Goal: Complete application form: Complete application form

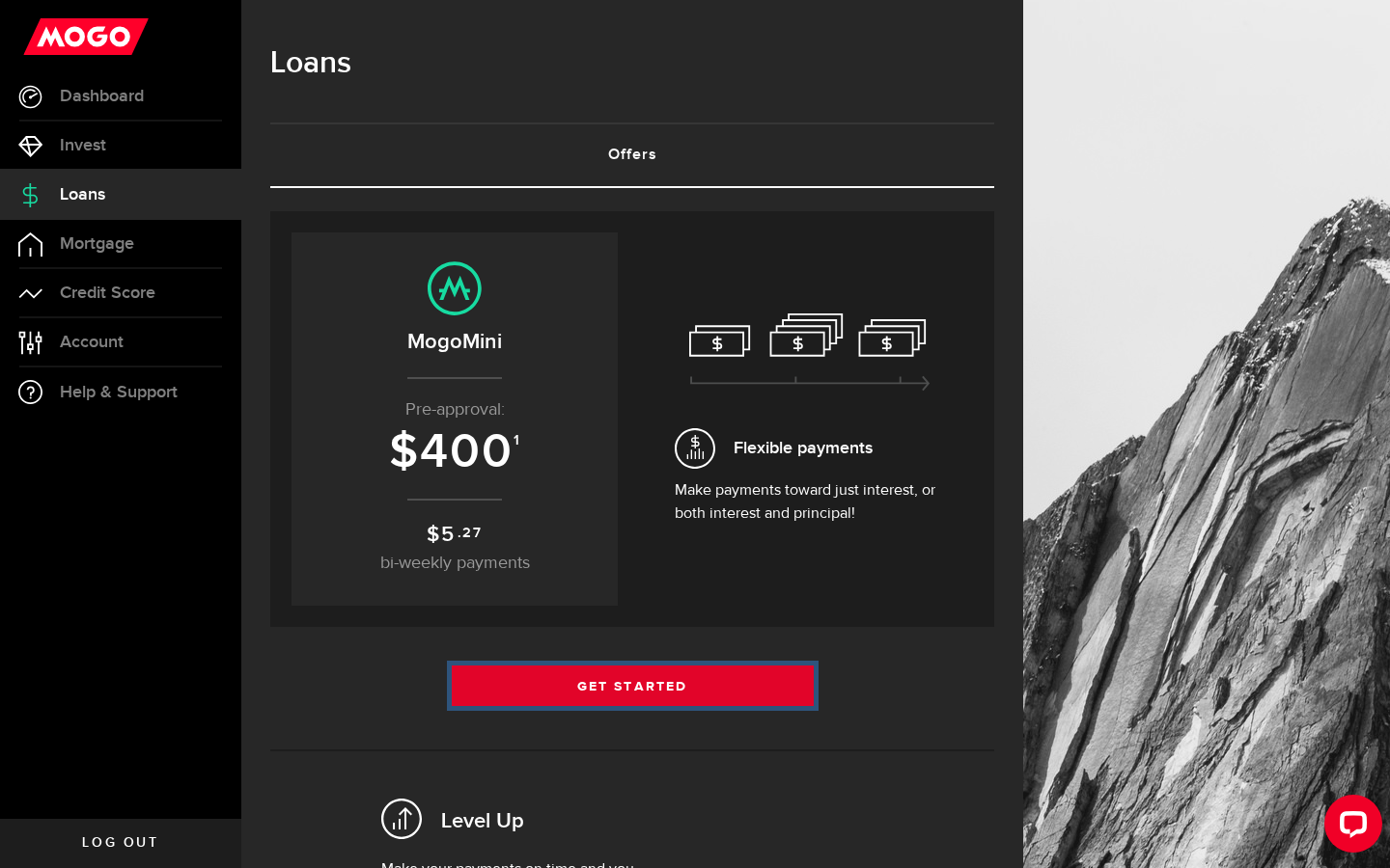
click at [726, 685] on link "Get Started" at bounding box center [633, 685] width 362 height 41
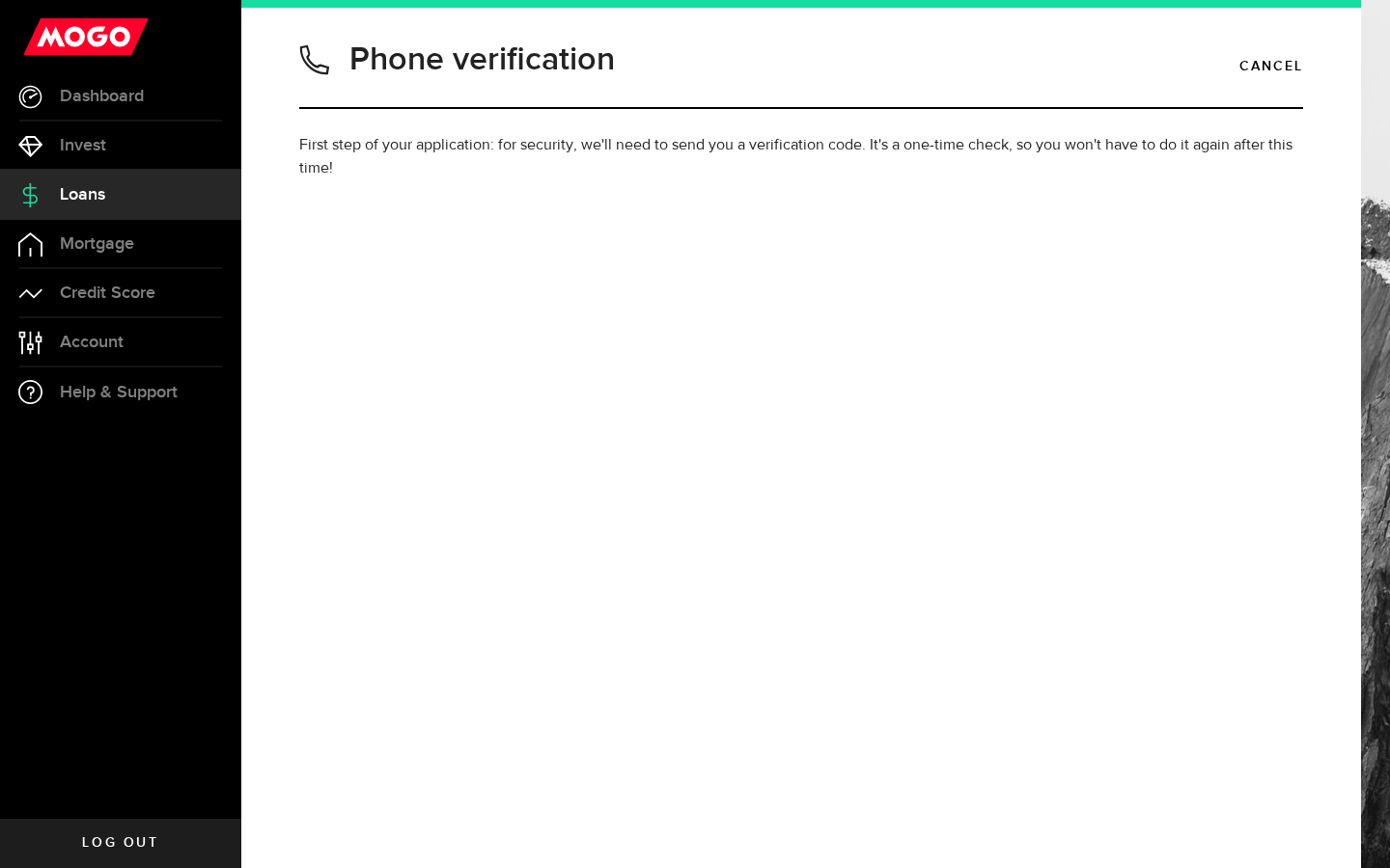
type input "5875684074"
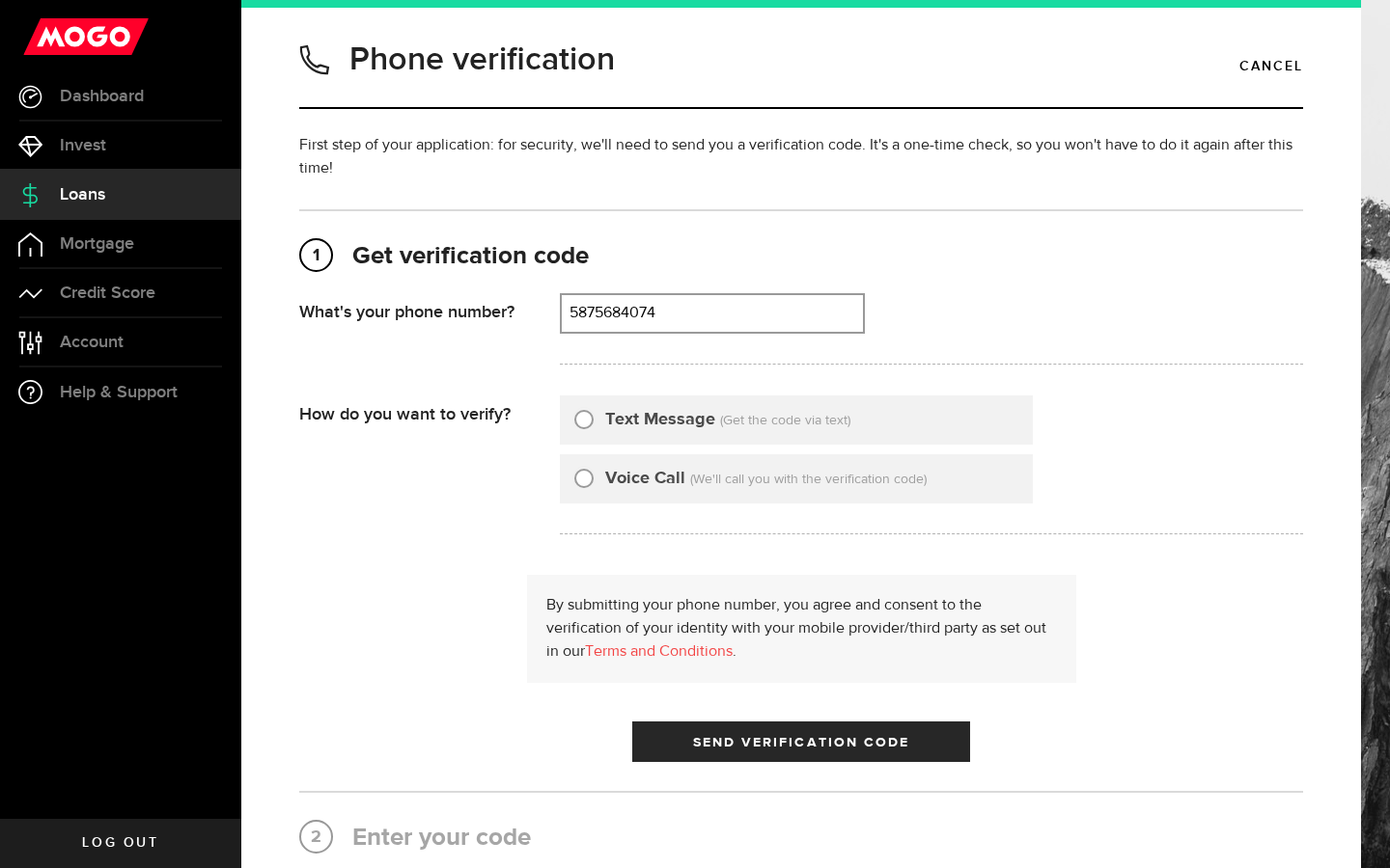
click at [646, 423] on label "Text Message" at bounding box center [660, 420] width 110 height 26
click at [593, 423] on input "Text Message" at bounding box center [583, 416] width 19 height 19
radio input "true"
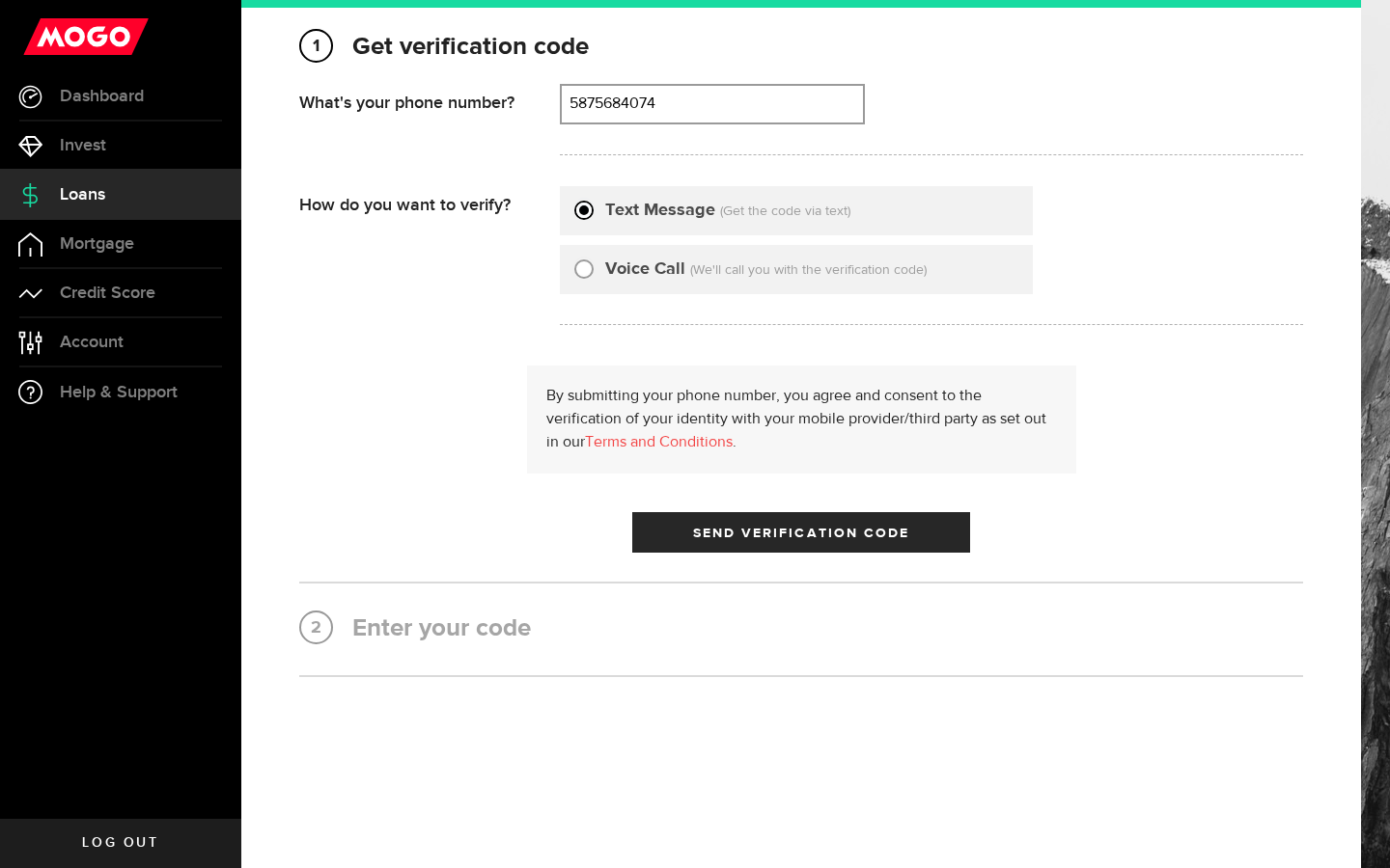
scroll to position [211, 0]
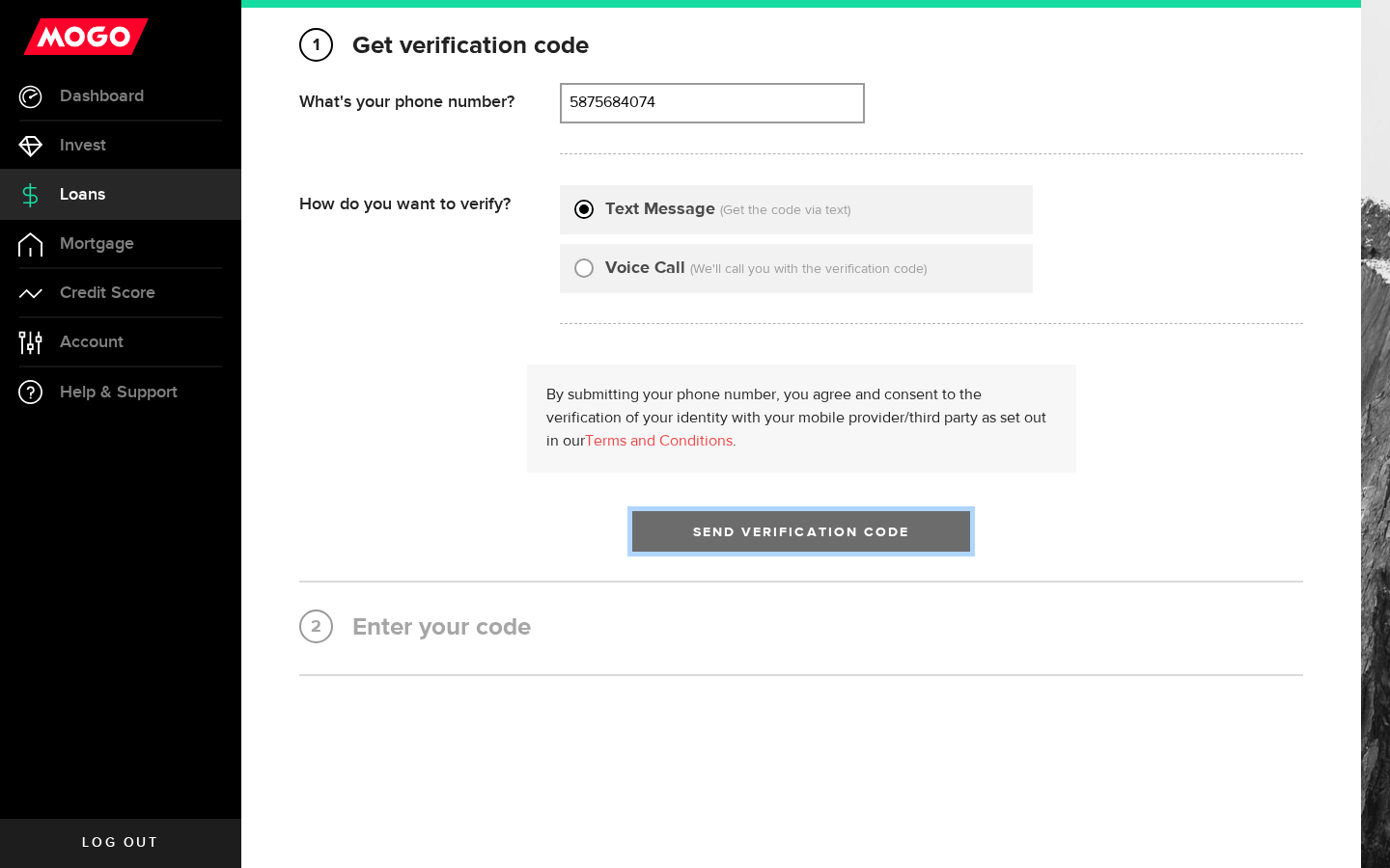
click at [732, 544] on button "Send Verification Code" at bounding box center [801, 531] width 338 height 41
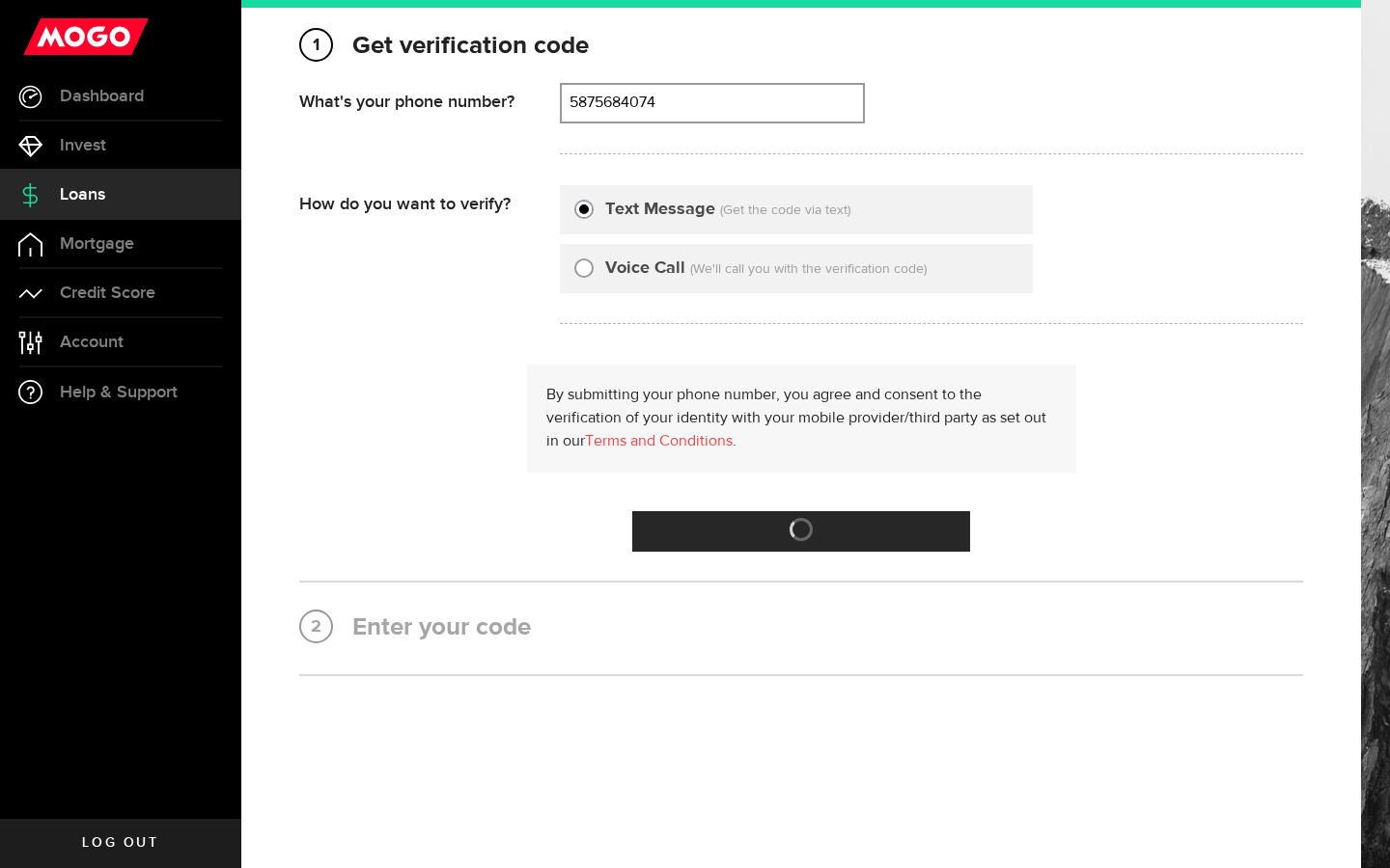
scroll to position [0, 0]
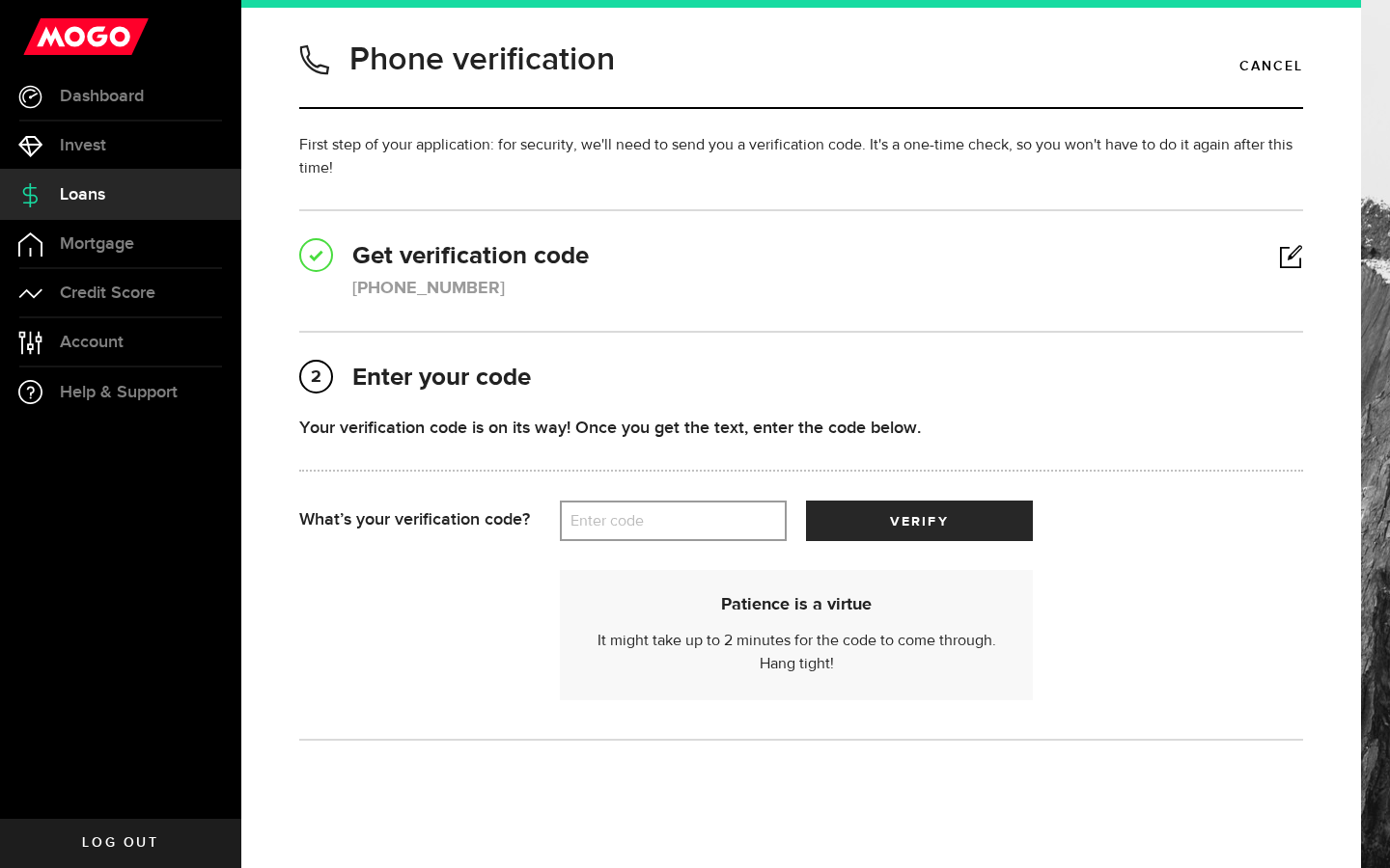
click at [722, 527] on label "Enter code" at bounding box center [673, 521] width 227 height 40
click at [722, 527] on input "Enter code" at bounding box center [673, 520] width 227 height 41
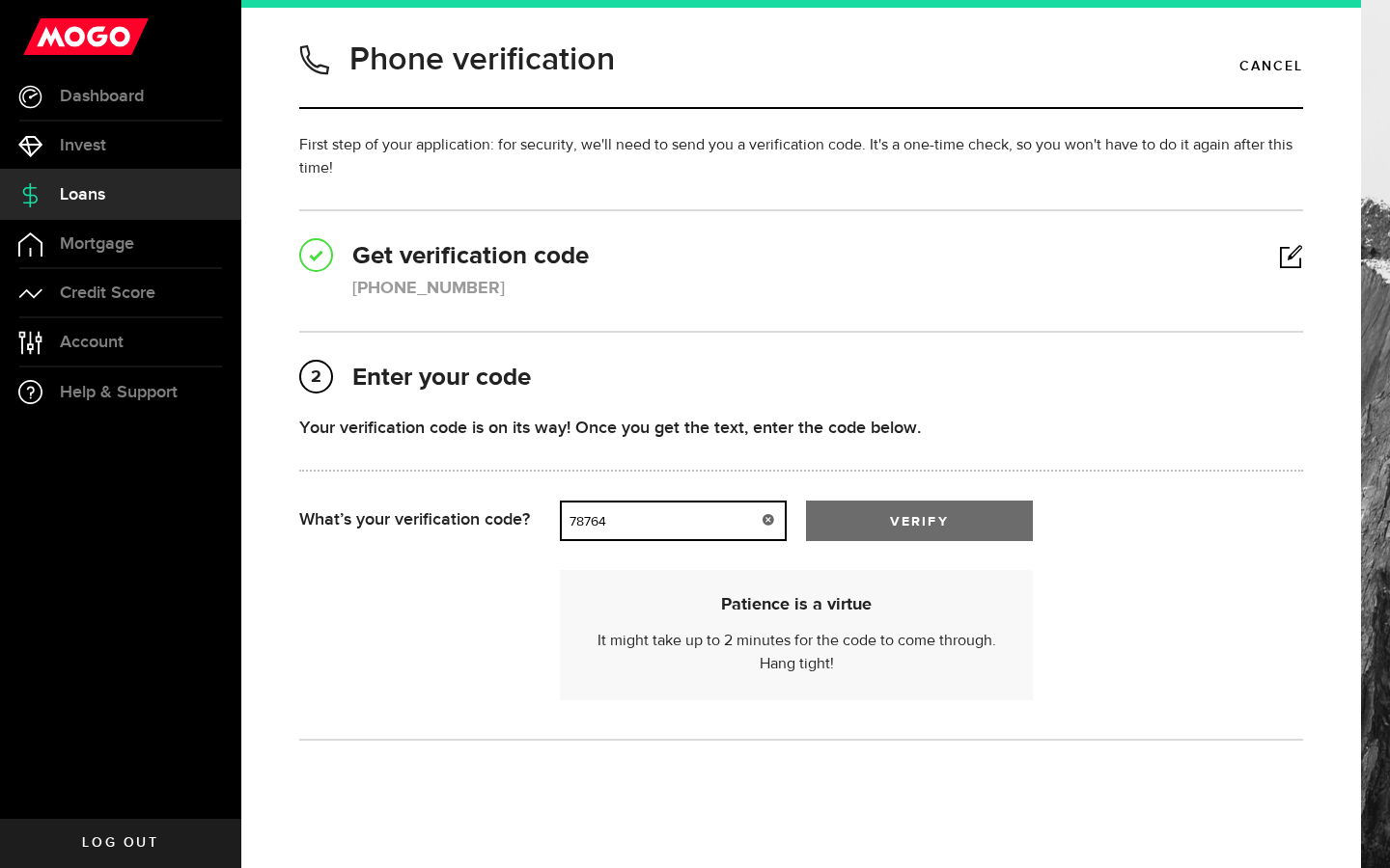
type input "78764"
click at [1016, 526] on button "verify" at bounding box center [919, 520] width 227 height 41
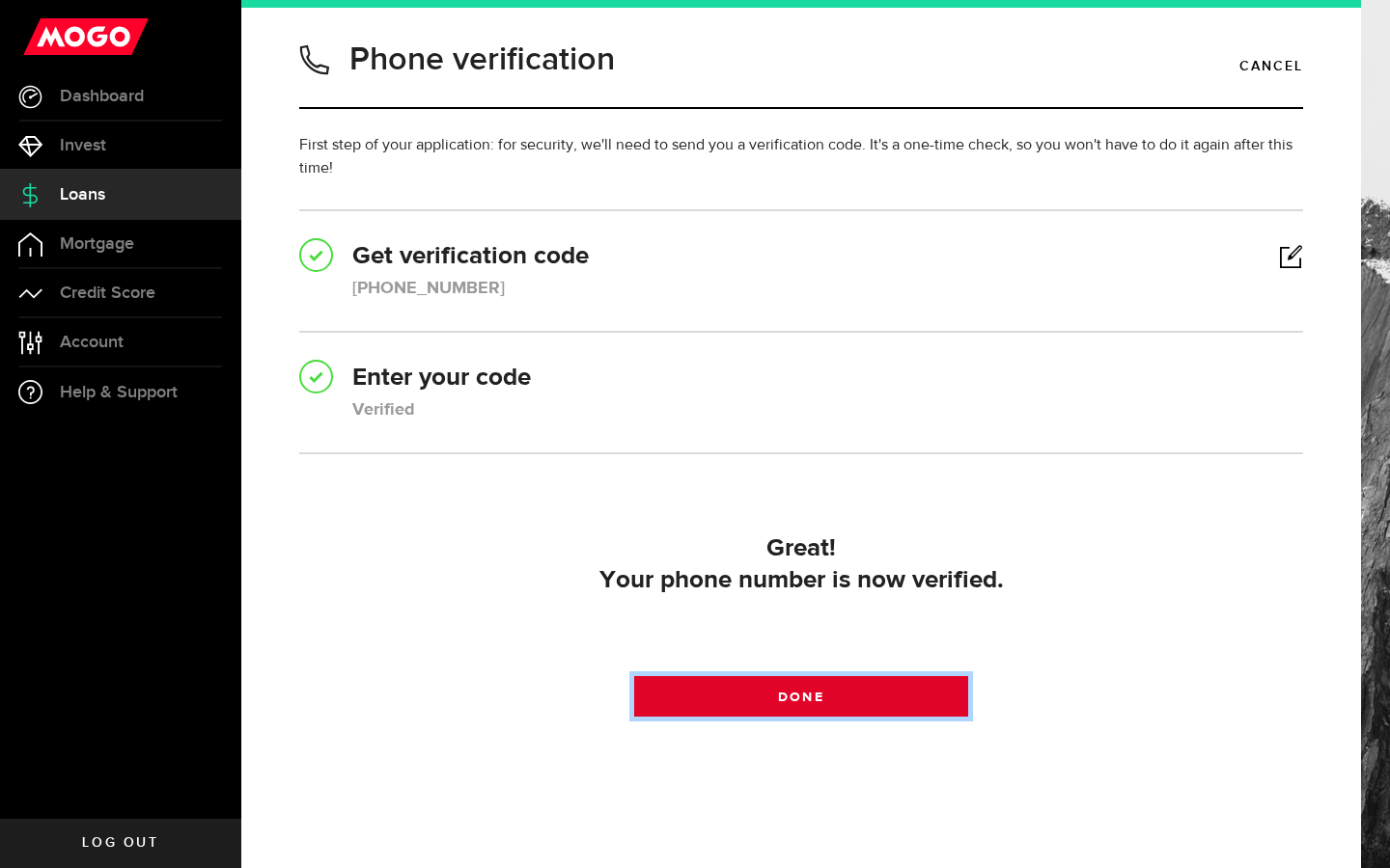
click at [892, 694] on link "Done" at bounding box center [801, 696] width 335 height 41
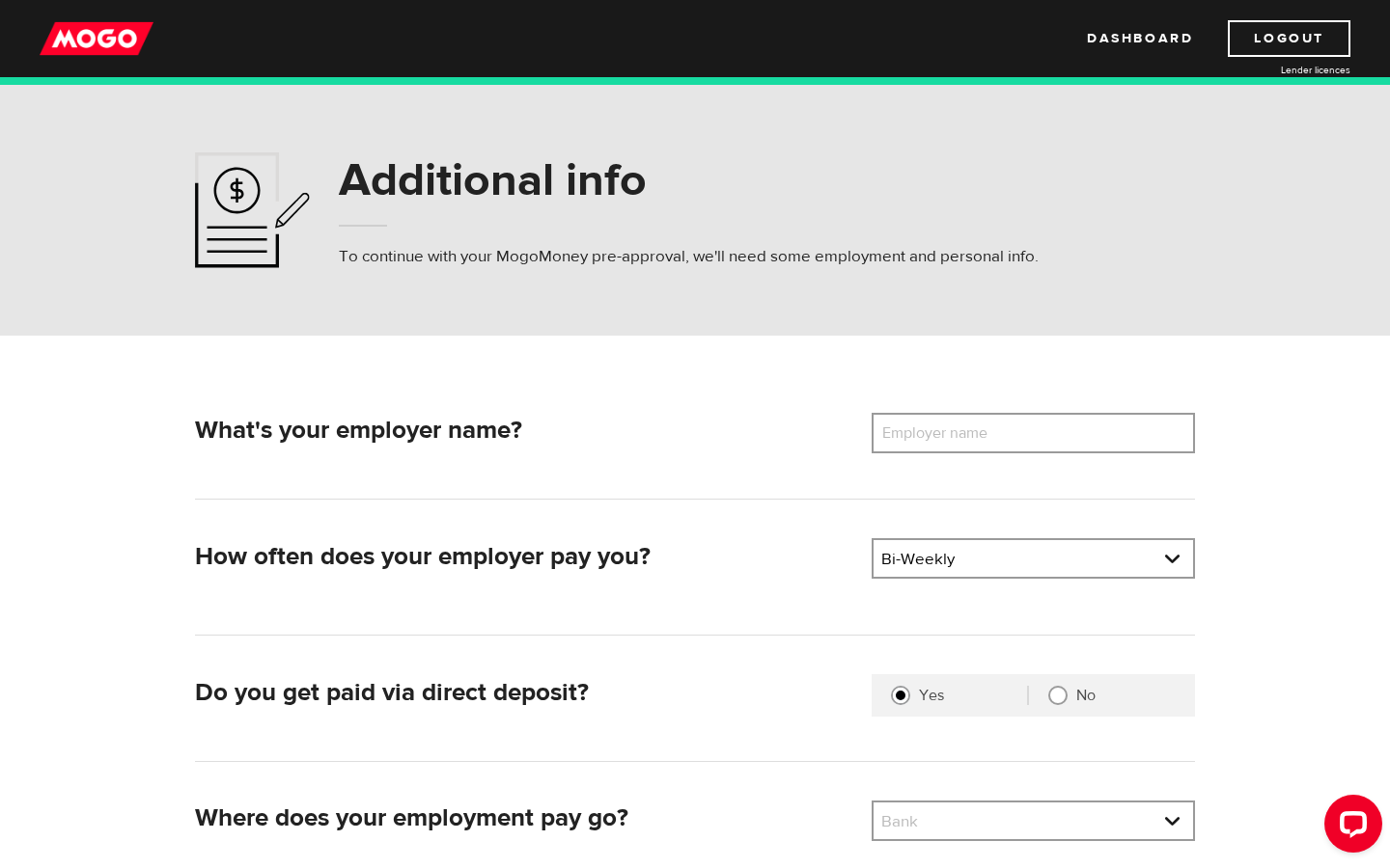
click at [989, 432] on label "Employer name" at bounding box center [949, 433] width 155 height 41
click at [989, 432] on input "Employer name" at bounding box center [1032, 433] width 323 height 41
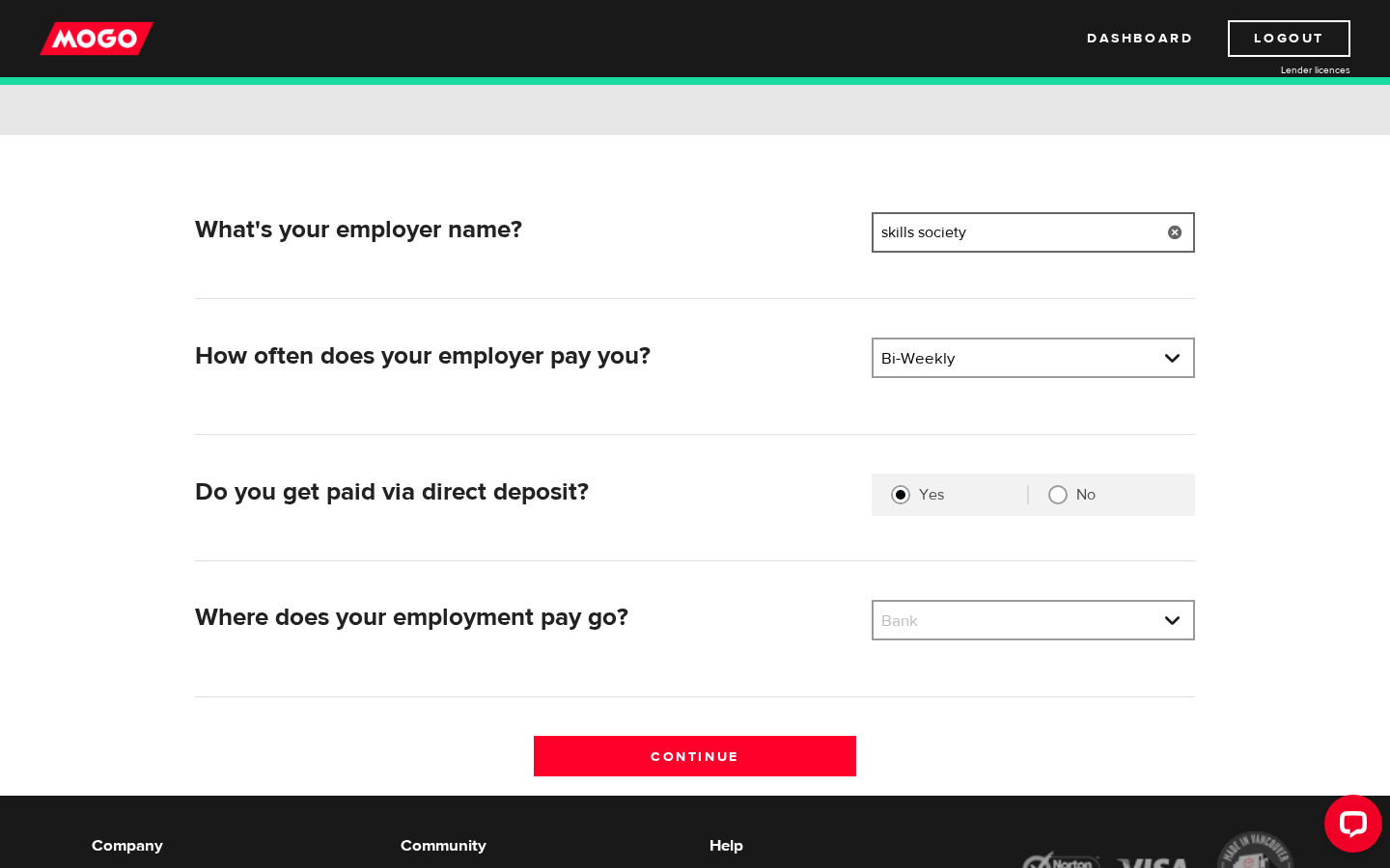
scroll to position [234, 0]
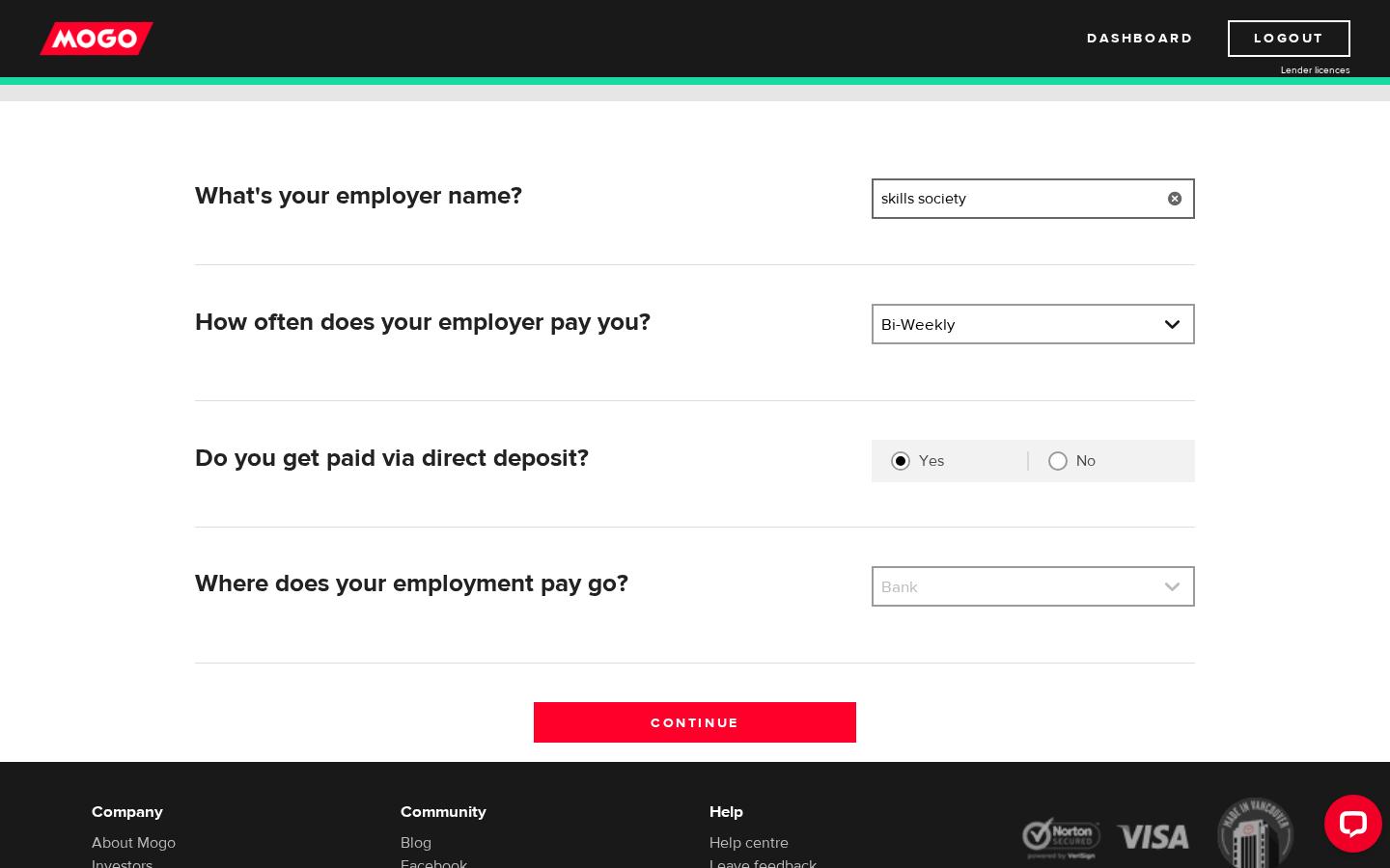
type input "skills society"
click at [1083, 576] on link at bounding box center [1033, 586] width 320 height 37
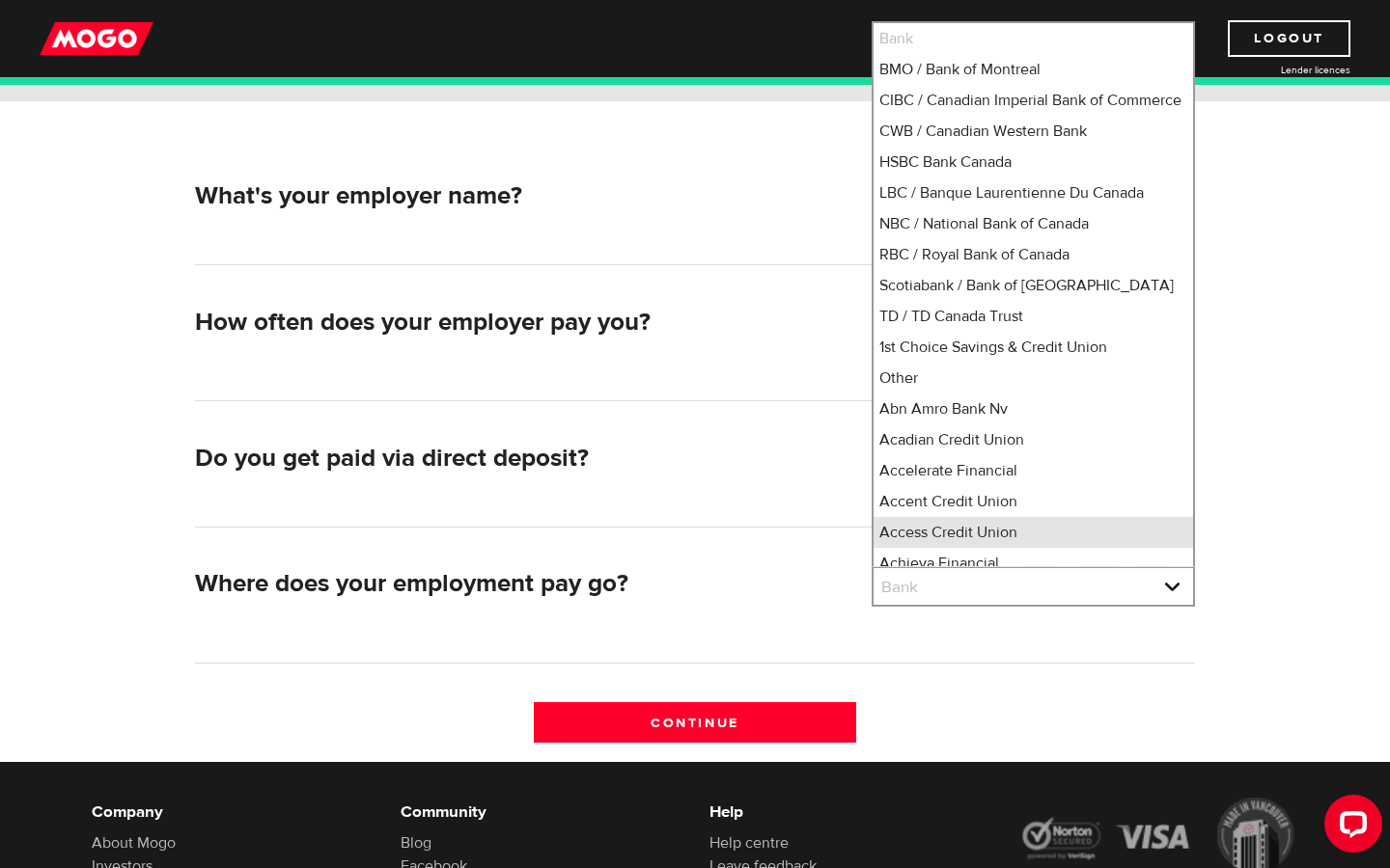
scroll to position [5, 0]
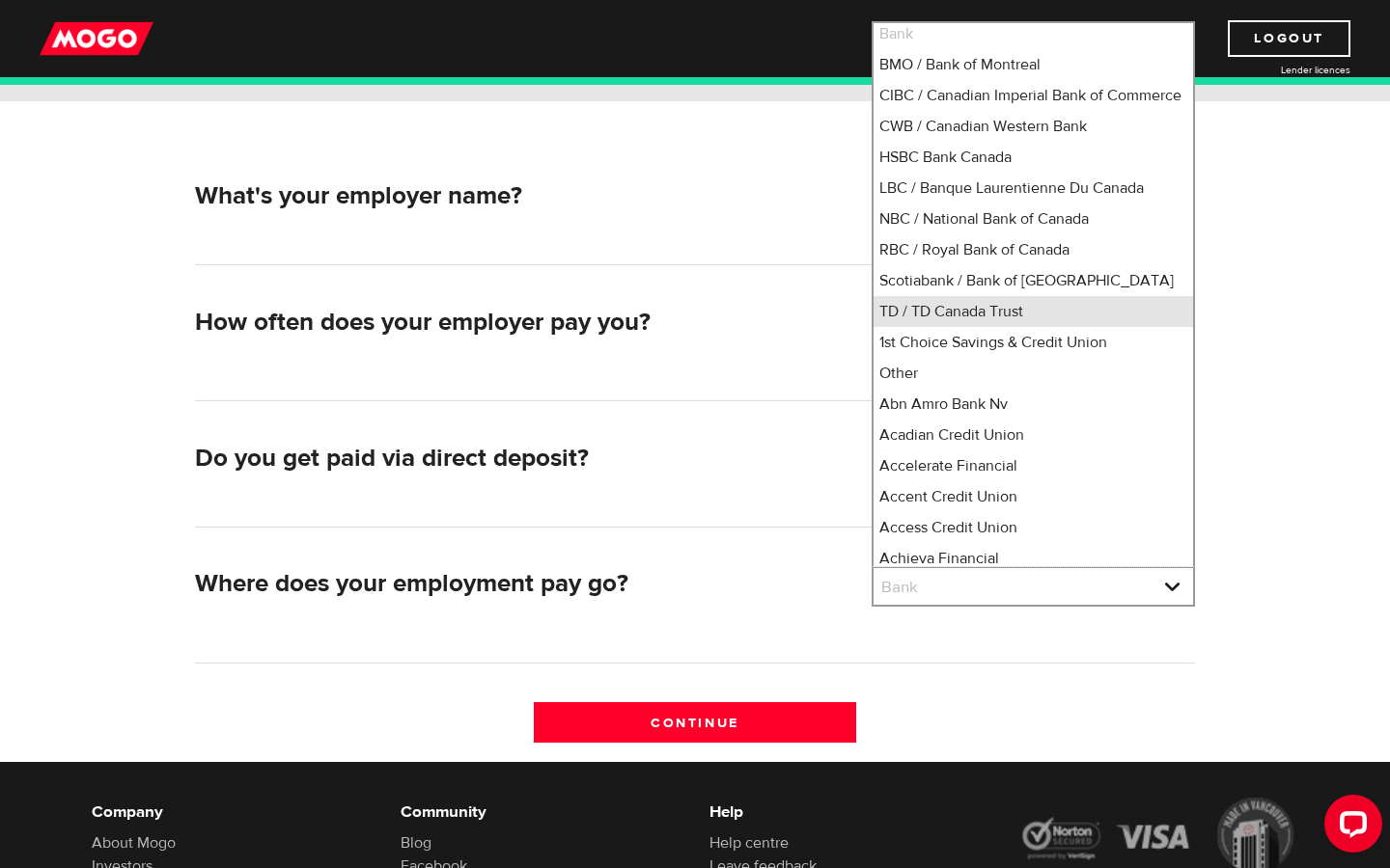
click at [1031, 327] on li "TD / TD Canada Trust" at bounding box center [1033, 311] width 320 height 31
select select "9"
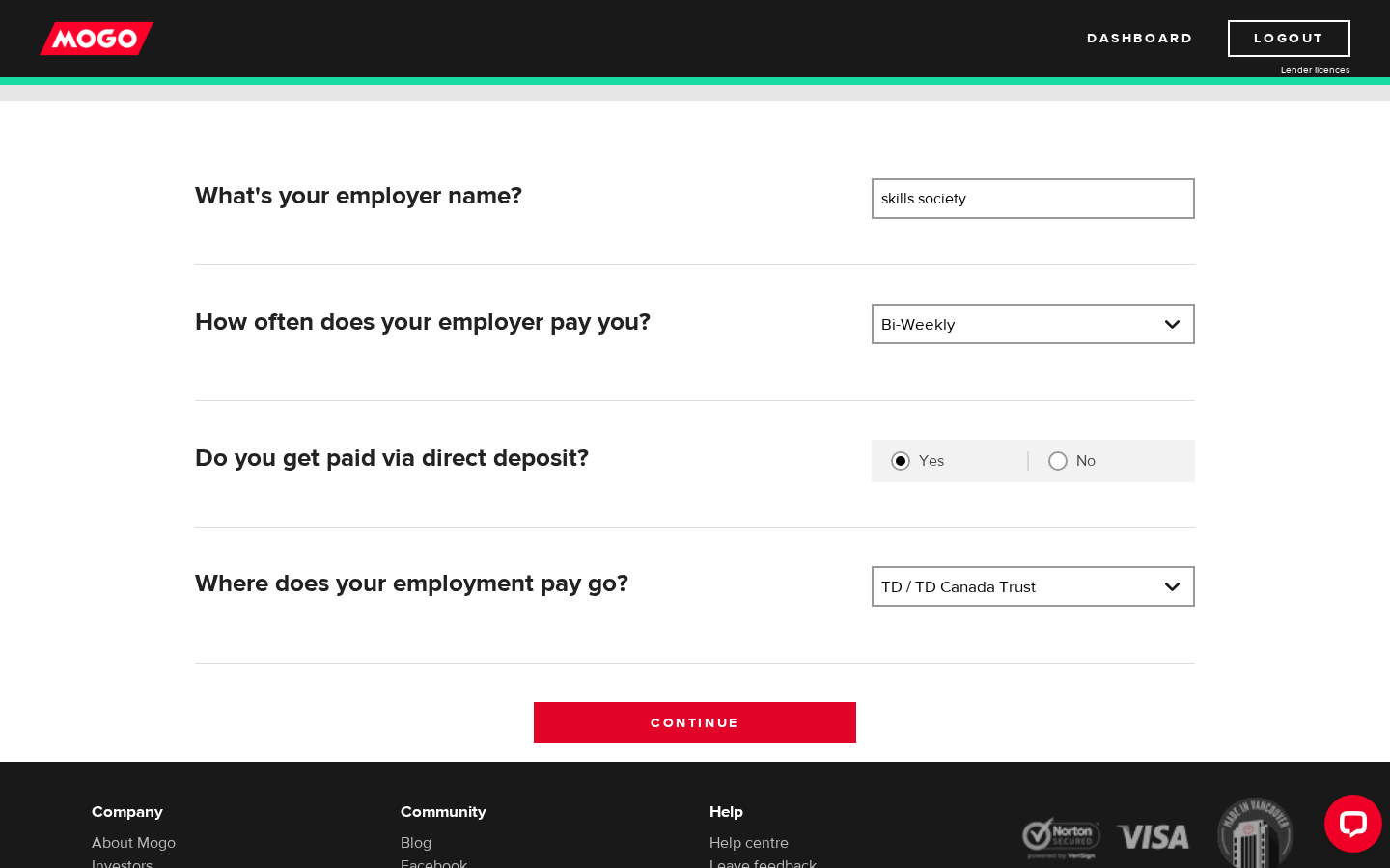
click at [743, 722] on input "Continue" at bounding box center [695, 722] width 323 height 41
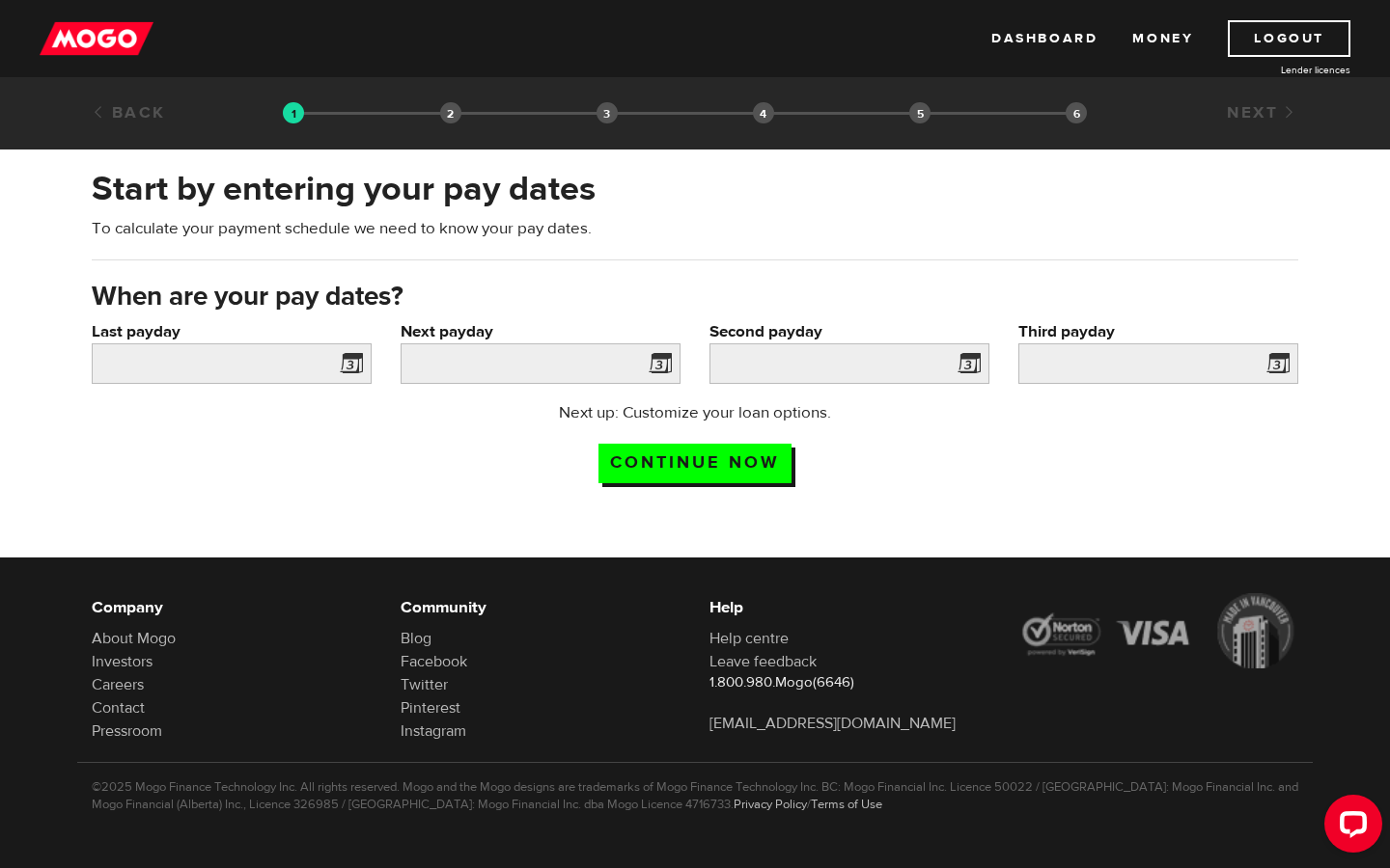
click at [359, 364] on span at bounding box center [347, 366] width 29 height 31
click at [351, 364] on span at bounding box center [347, 366] width 29 height 31
click at [257, 371] on input "Last payday" at bounding box center [232, 363] width 280 height 41
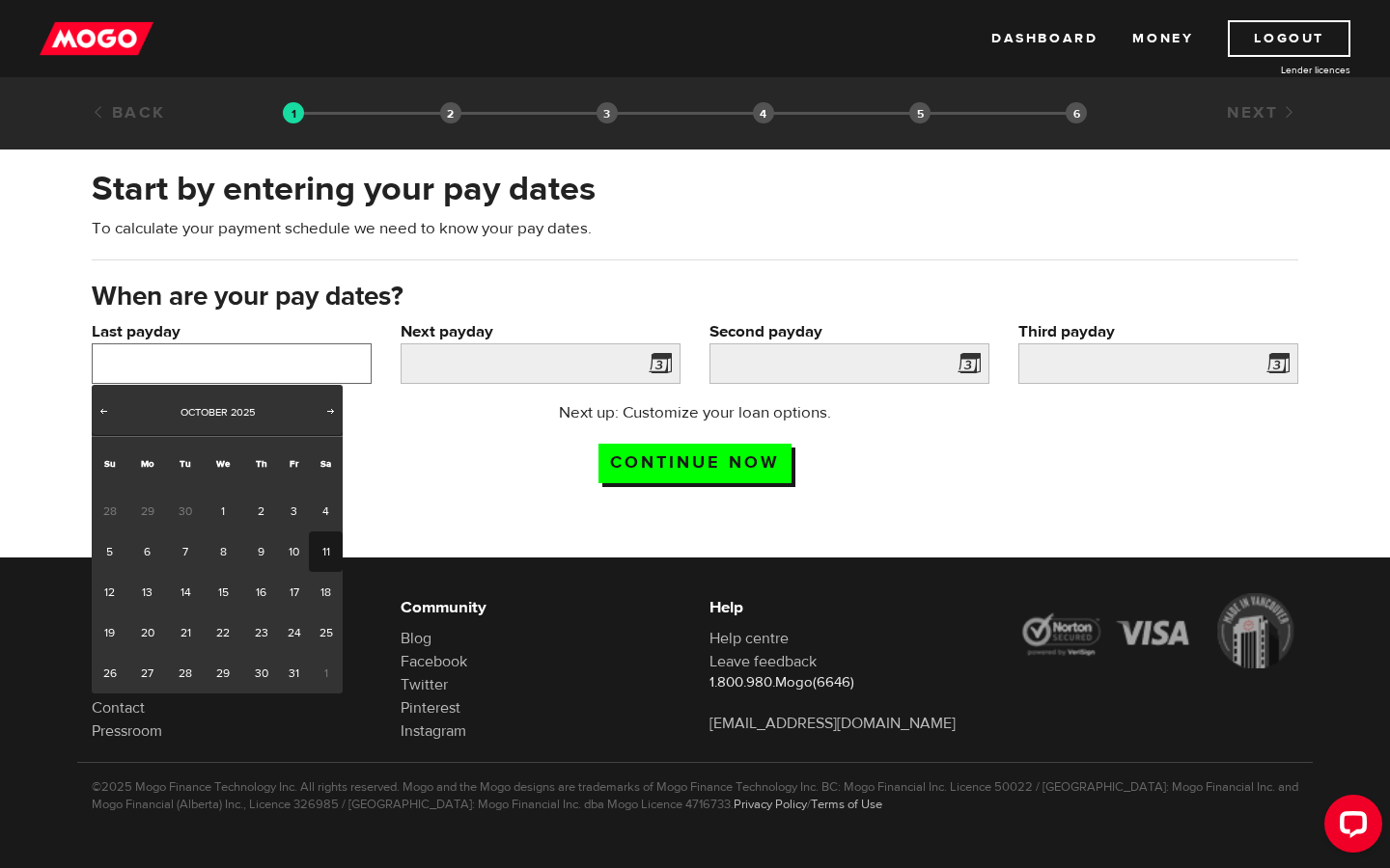
click at [257, 371] on input "Last payday" at bounding box center [232, 363] width 280 height 41
click at [103, 407] on span "Prev" at bounding box center [103, 411] width 16 height 16
click at [188, 681] on link "30" at bounding box center [185, 673] width 36 height 41
type input "[DATE]"
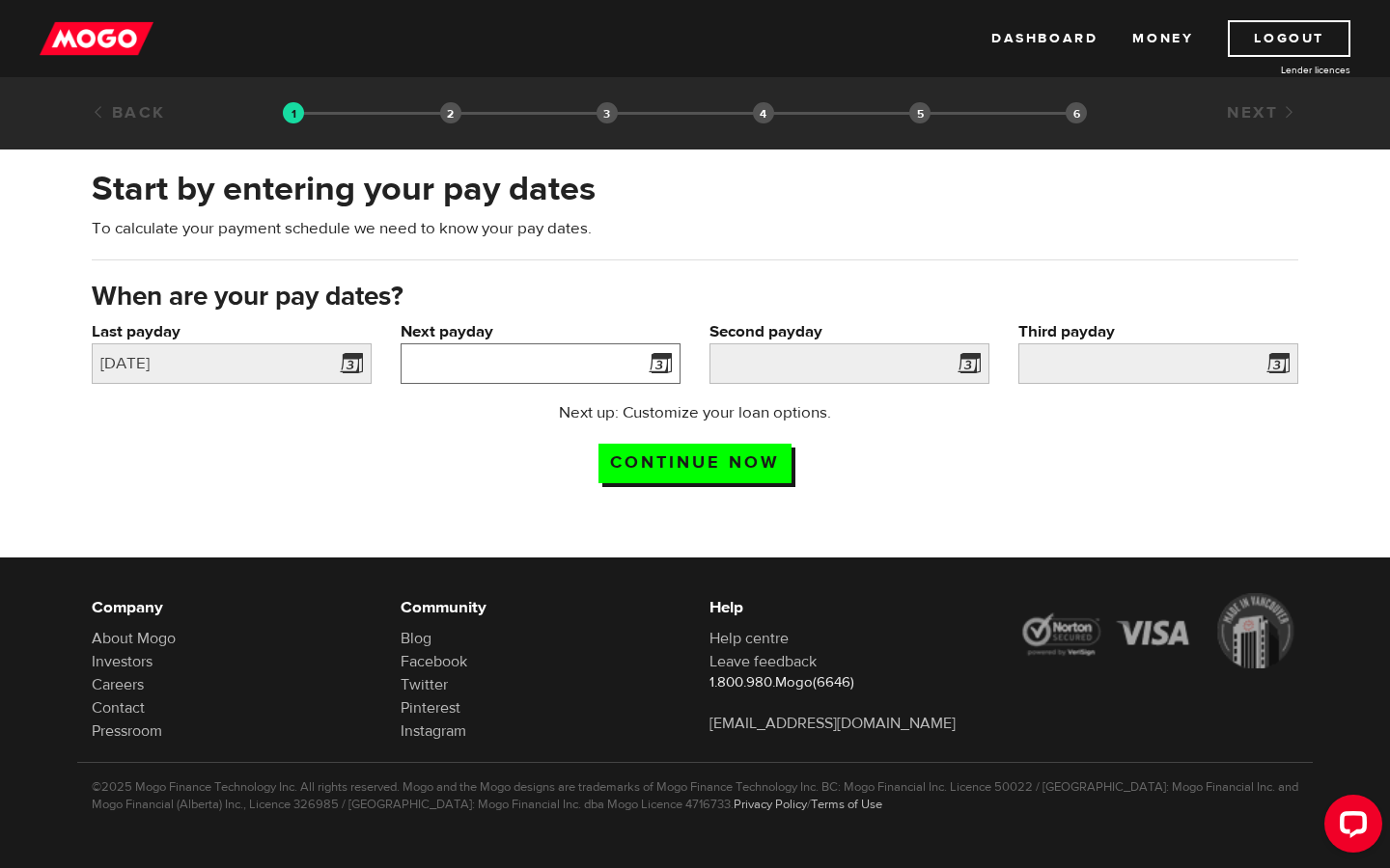
click at [513, 373] on input "Next payday" at bounding box center [541, 363] width 280 height 41
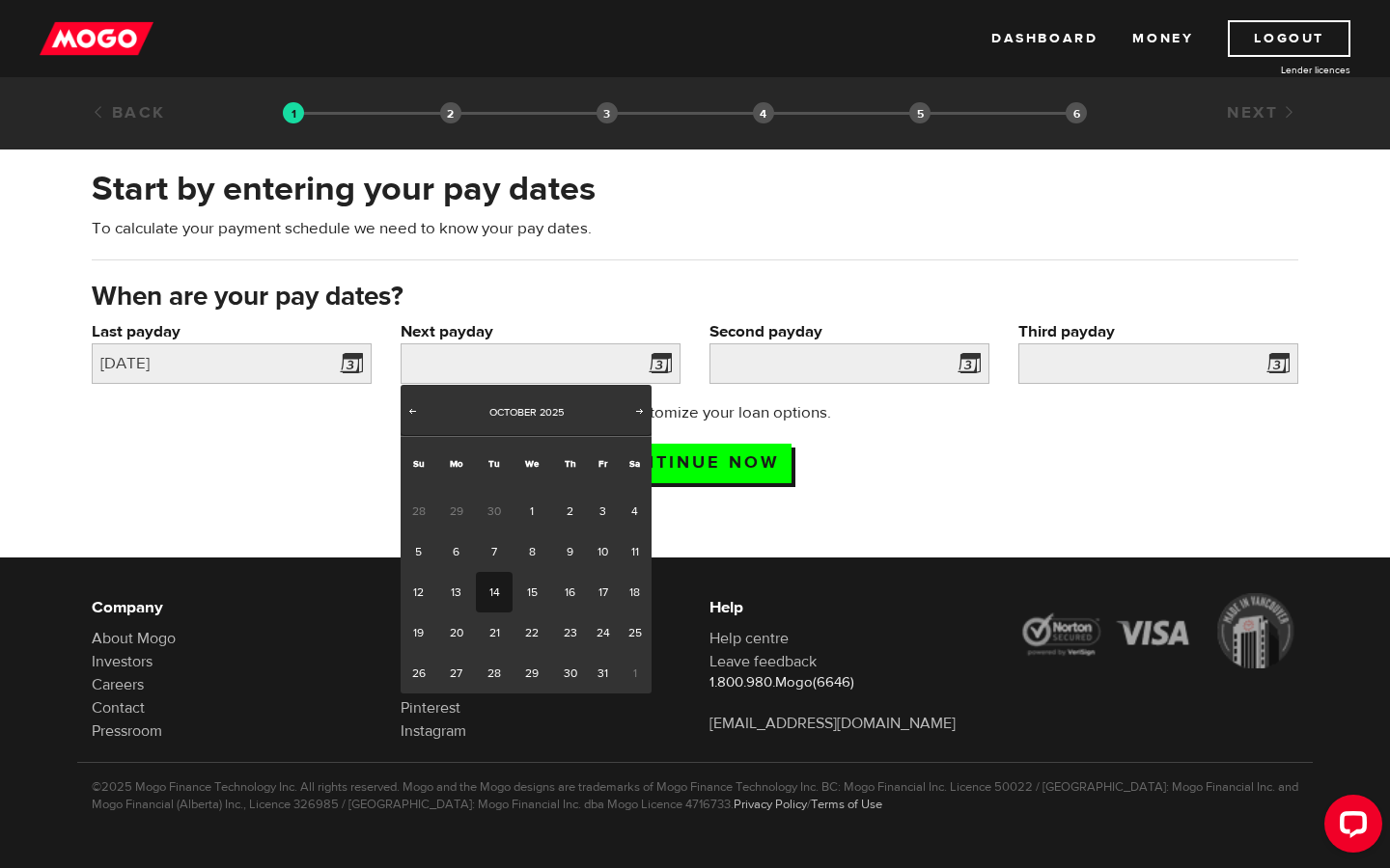
click at [489, 587] on link "14" at bounding box center [494, 592] width 36 height 41
type input "[DATE]"
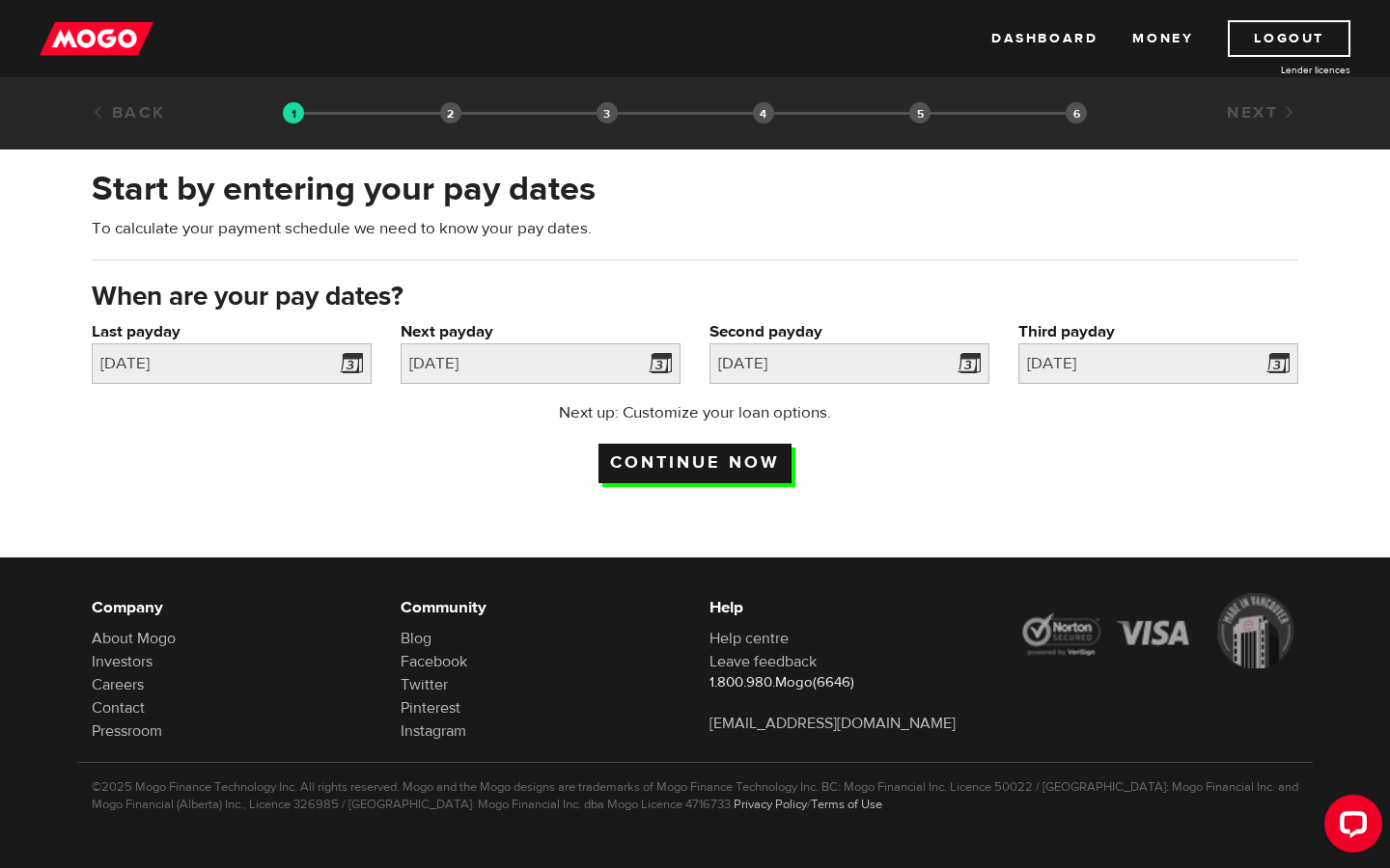
click at [710, 479] on input "Continue now" at bounding box center [695, 464] width 193 height 40
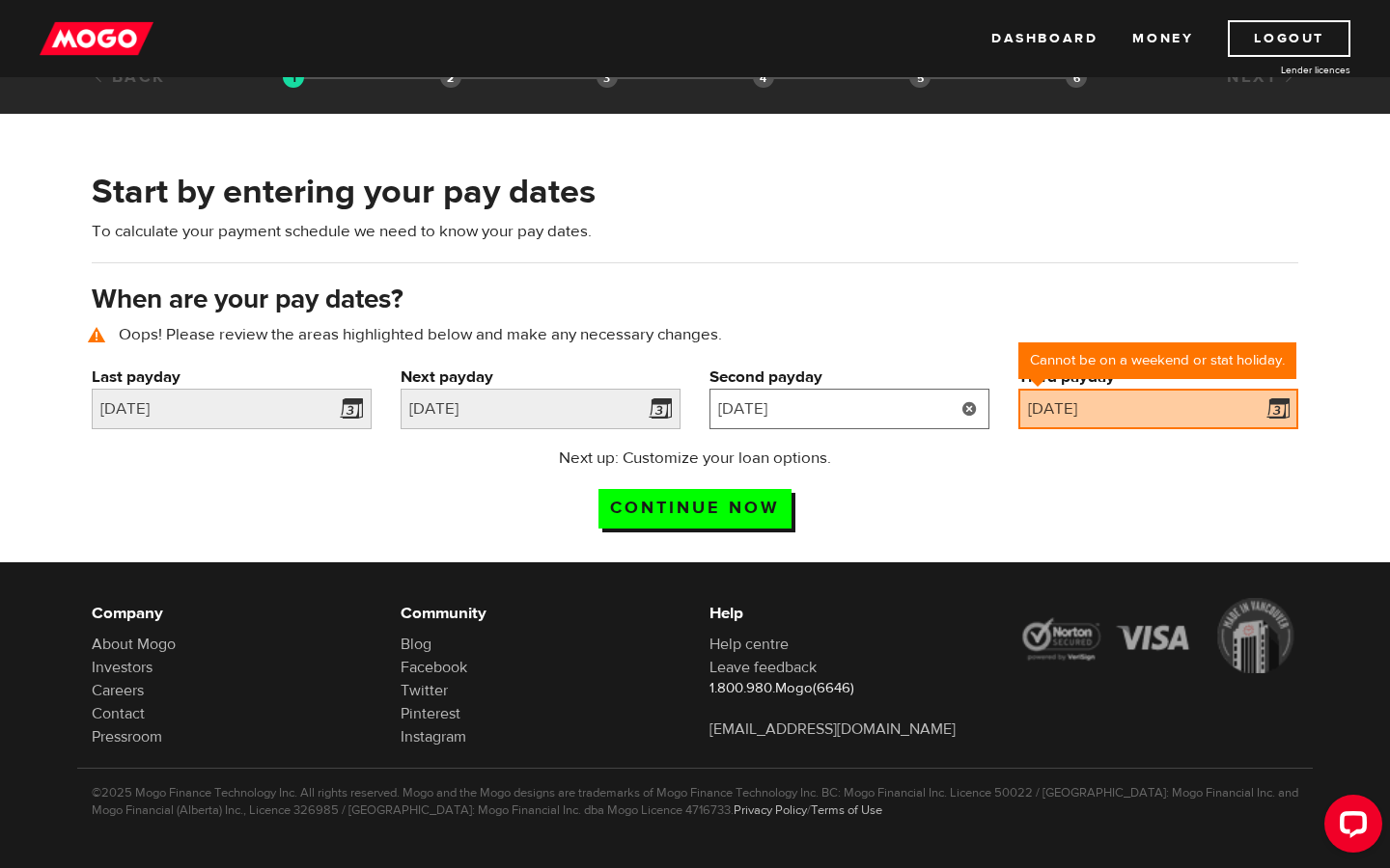
click at [840, 400] on input "[DATE]" at bounding box center [849, 408] width 280 height 41
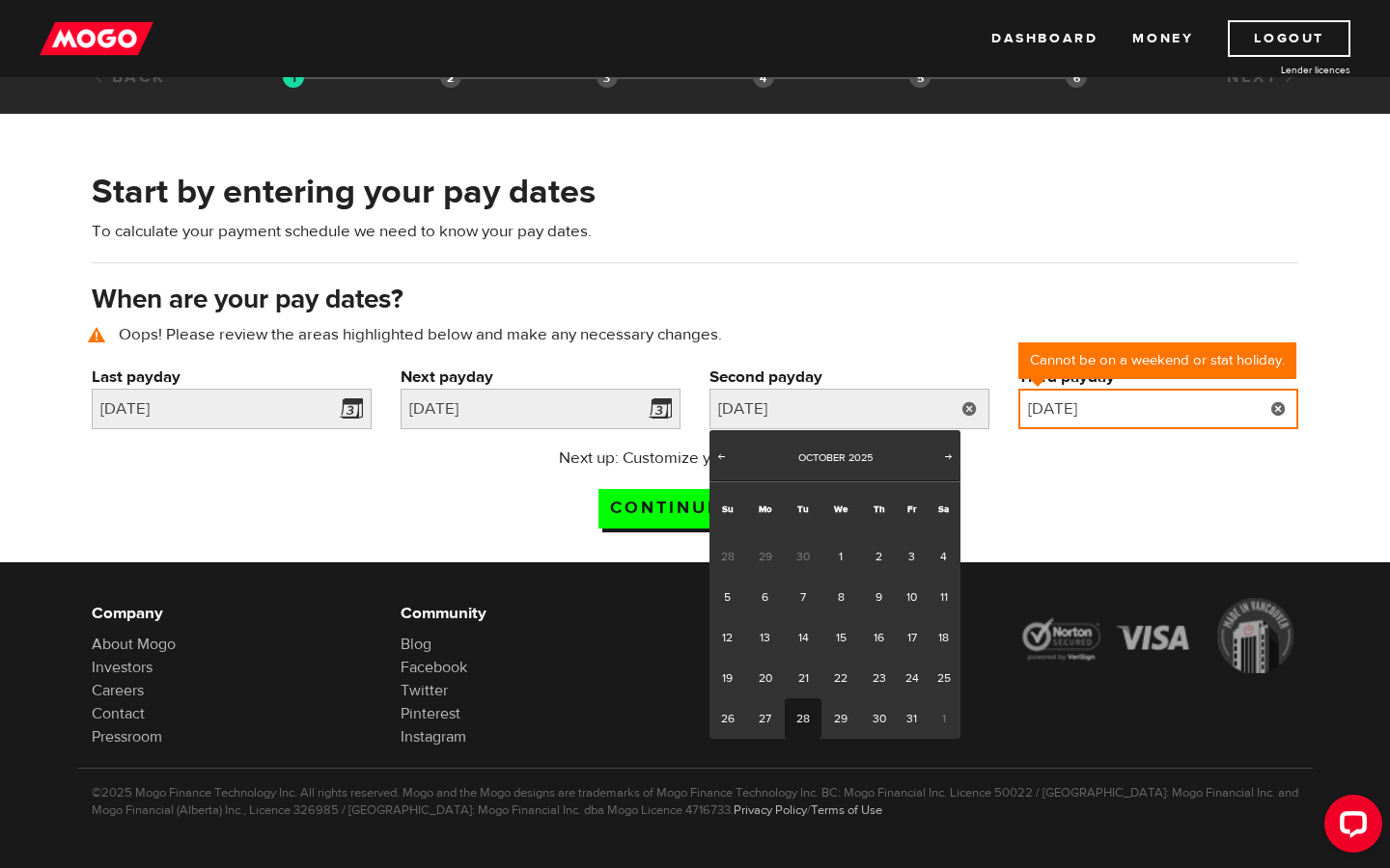
click at [1140, 402] on input "[DATE]" at bounding box center [1158, 408] width 280 height 41
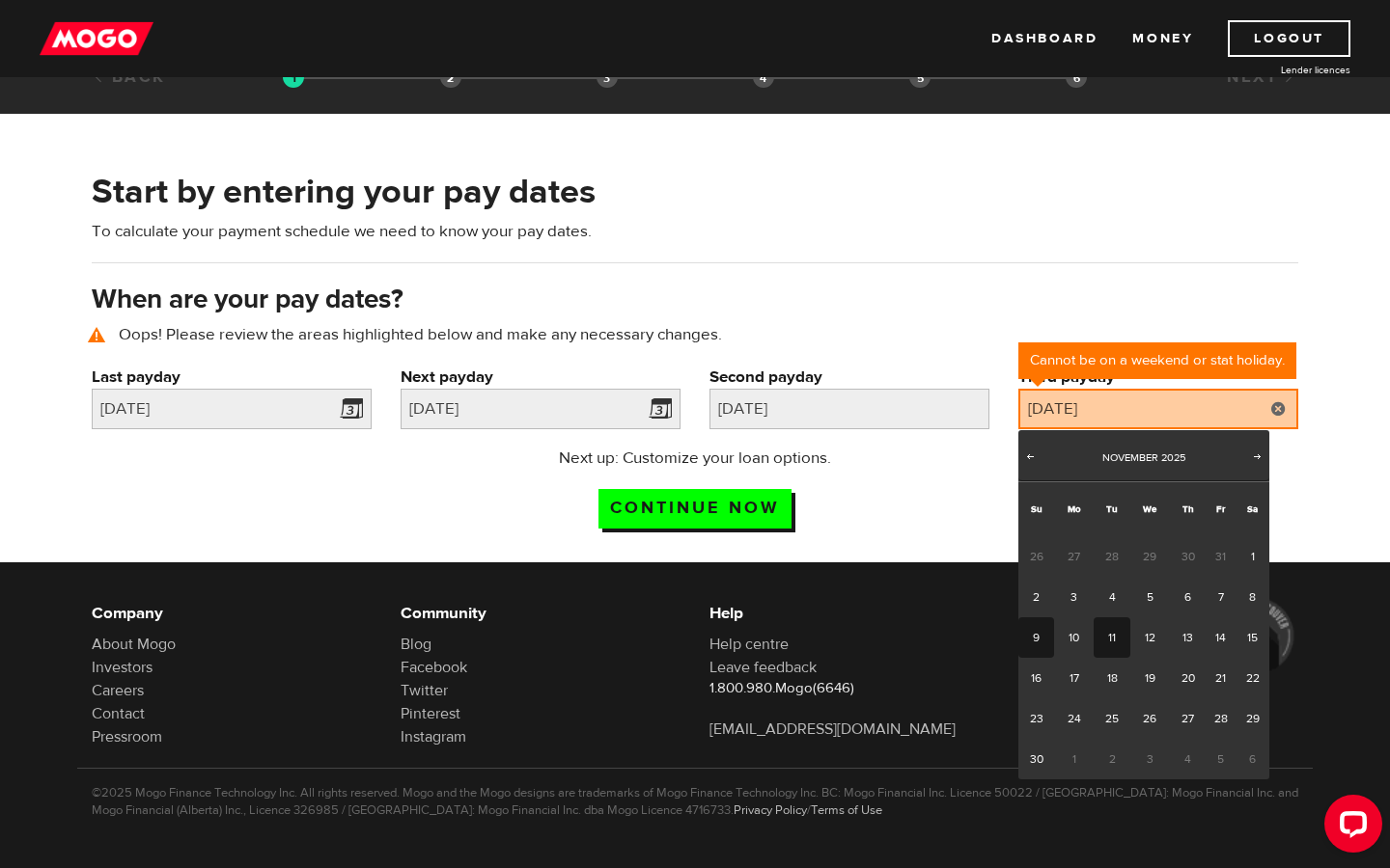
click at [1043, 643] on link "9" at bounding box center [1036, 638] width 36 height 41
type input "[DATE]"
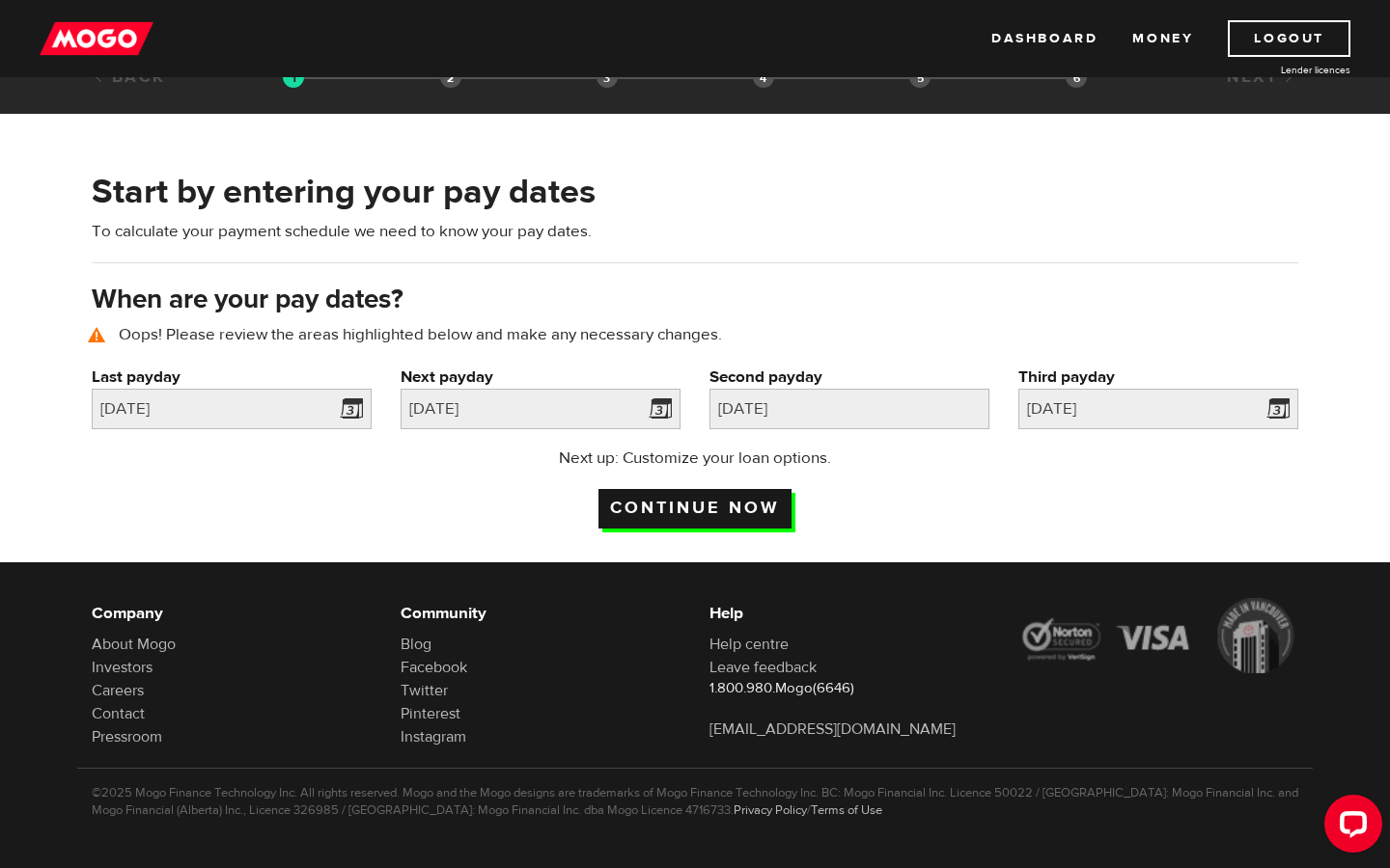
click at [707, 506] on input "Continue now" at bounding box center [695, 509] width 193 height 40
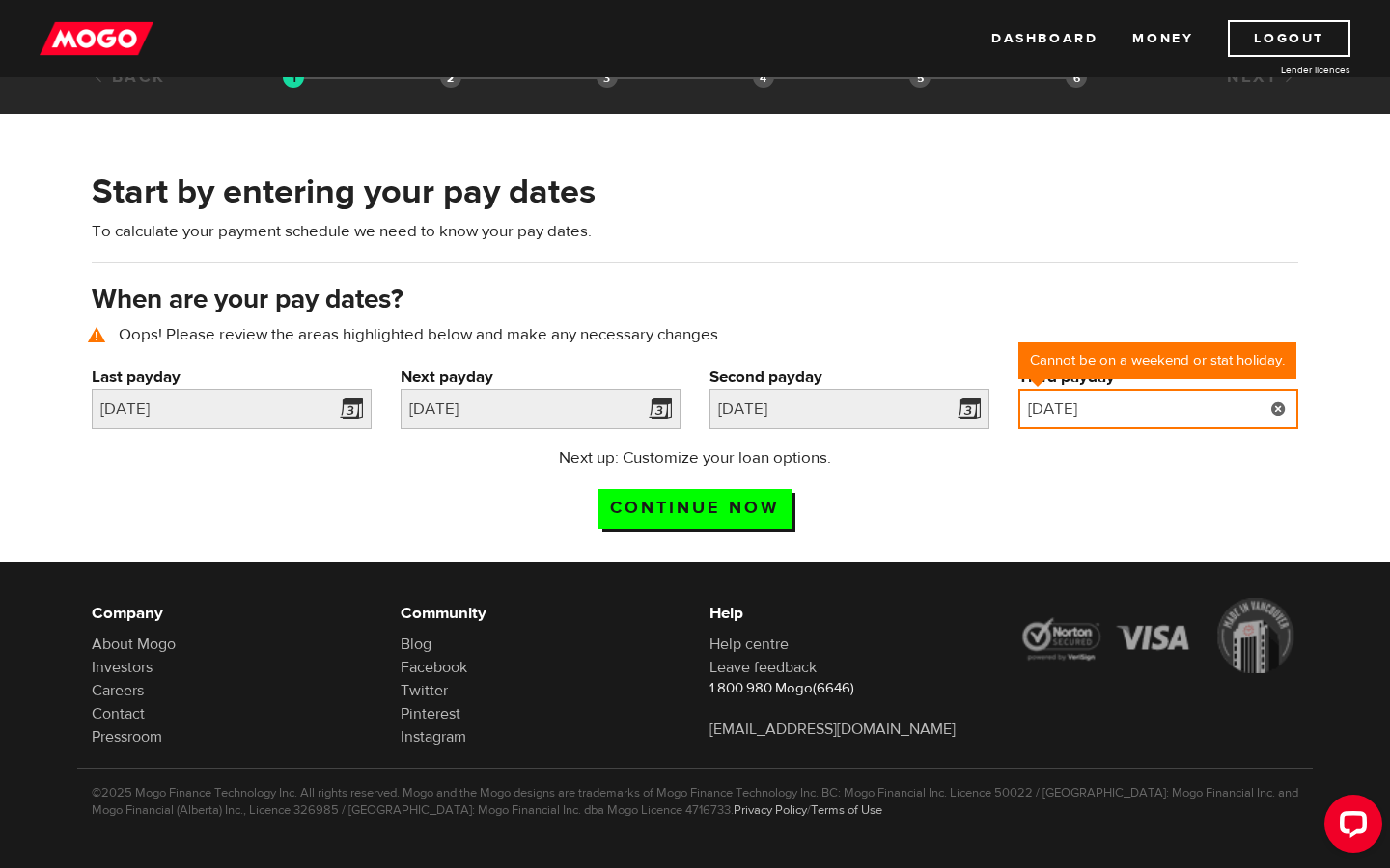
click at [1228, 409] on input "[DATE]" at bounding box center [1158, 408] width 280 height 41
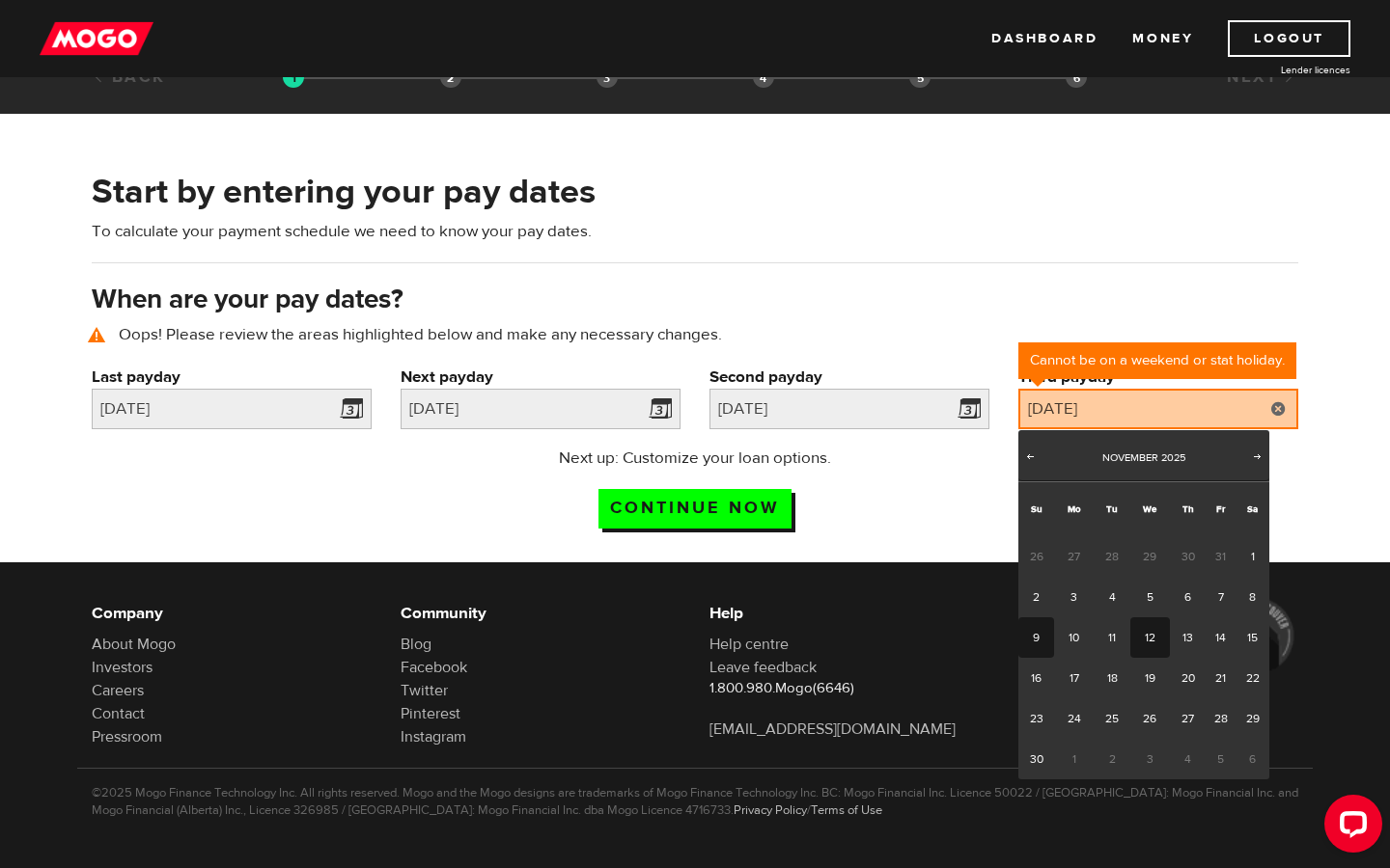
click at [1144, 641] on link "12" at bounding box center [1151, 638] width 40 height 41
type input "[DATE]"
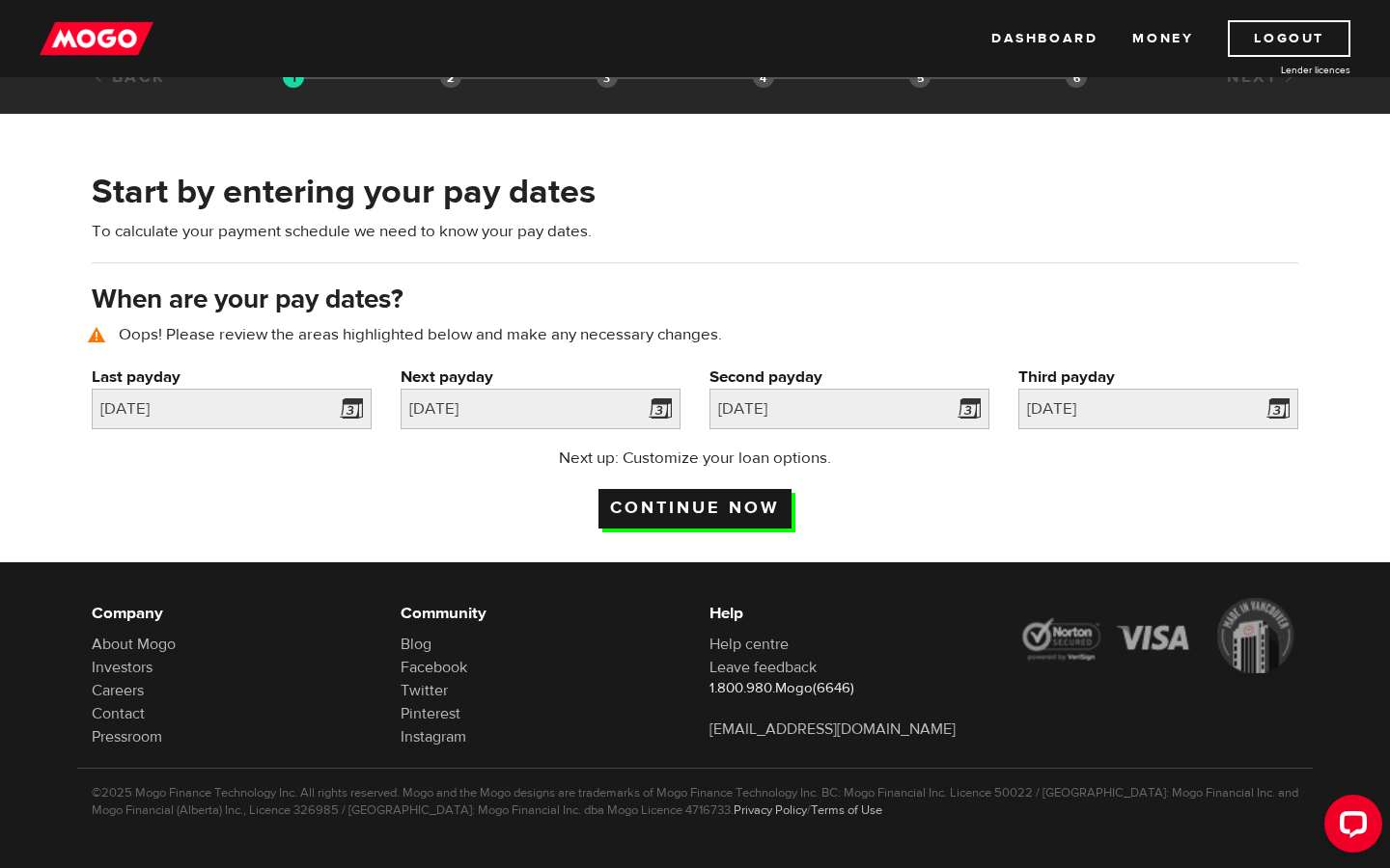
click at [722, 502] on input "Continue now" at bounding box center [695, 509] width 193 height 40
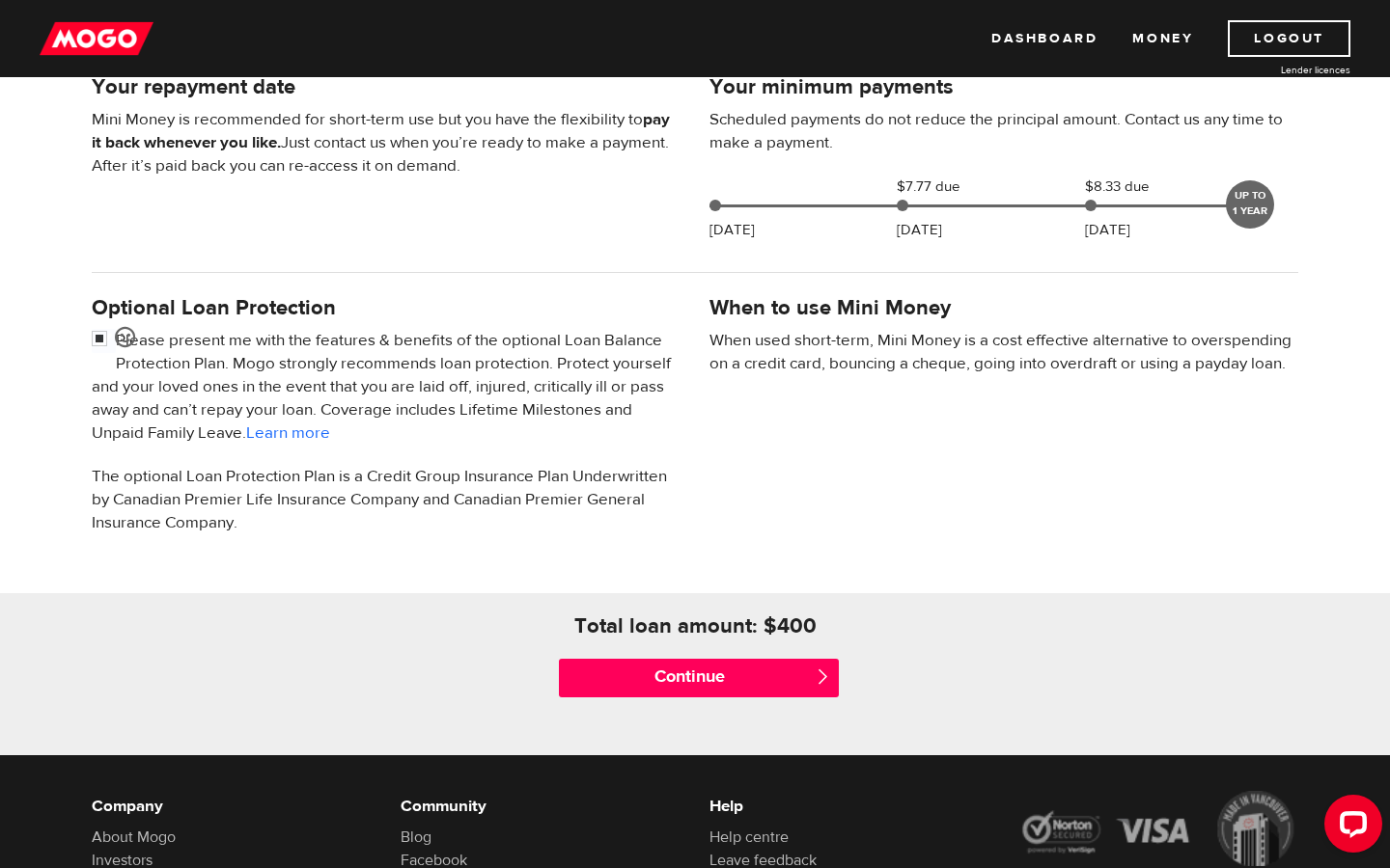
scroll to position [451, 0]
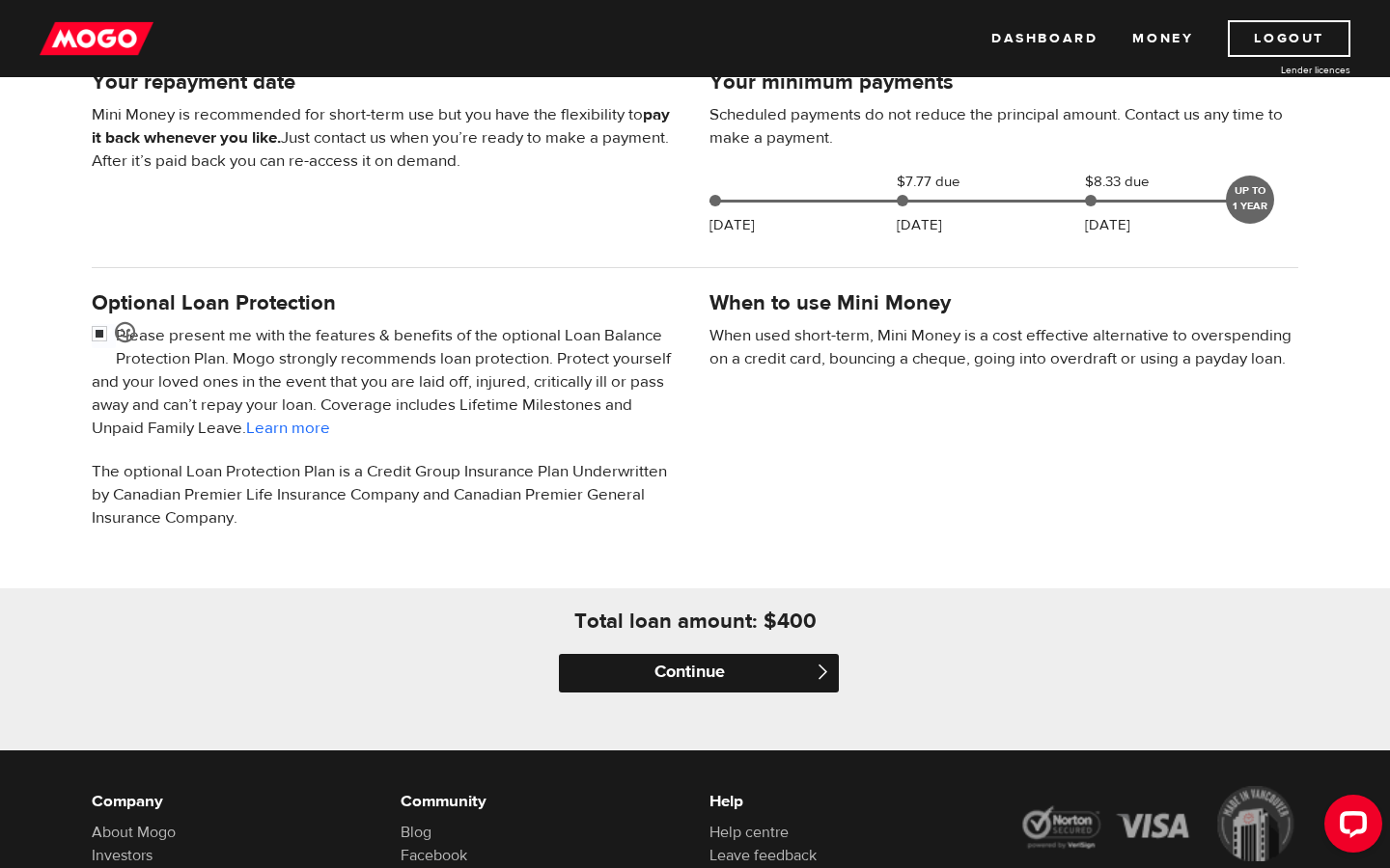
click at [668, 671] on input "Continue" at bounding box center [698, 673] width 280 height 39
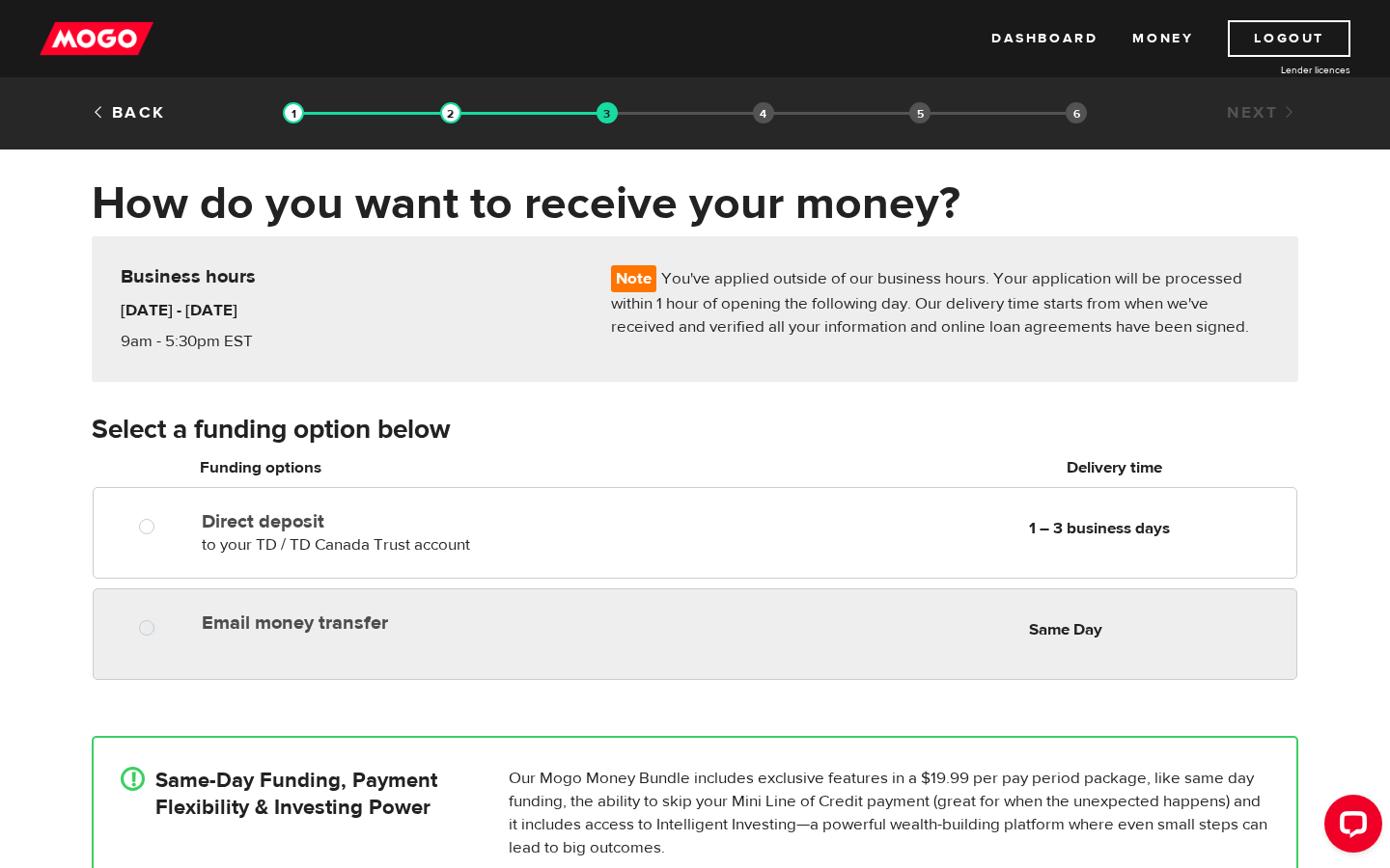
radio input "true"
click at [327, 622] on label "Email money transfer" at bounding box center [423, 623] width 444 height 23
click at [163, 622] on input "Email money transfer" at bounding box center [151, 631] width 24 height 24
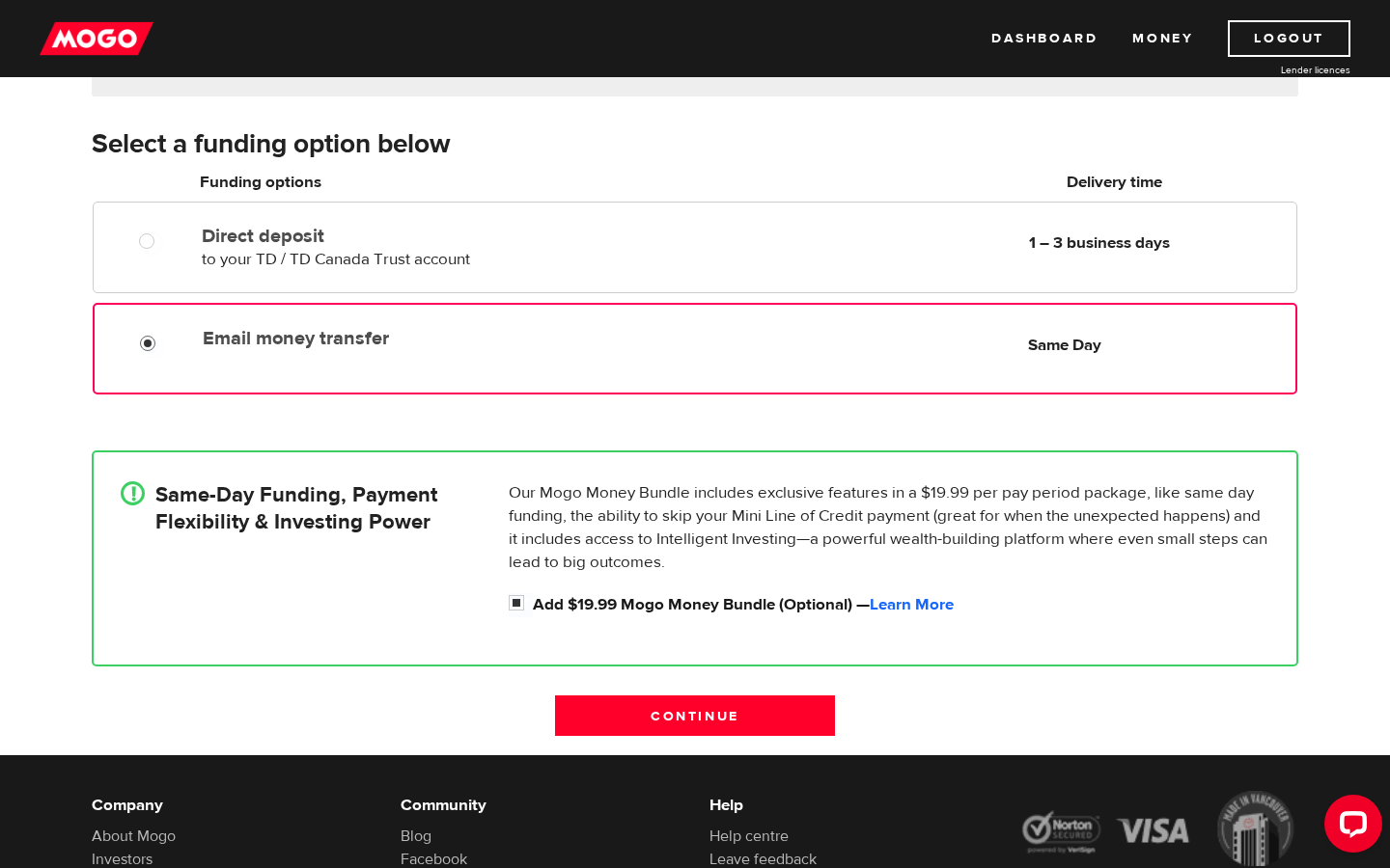
scroll to position [297, 0]
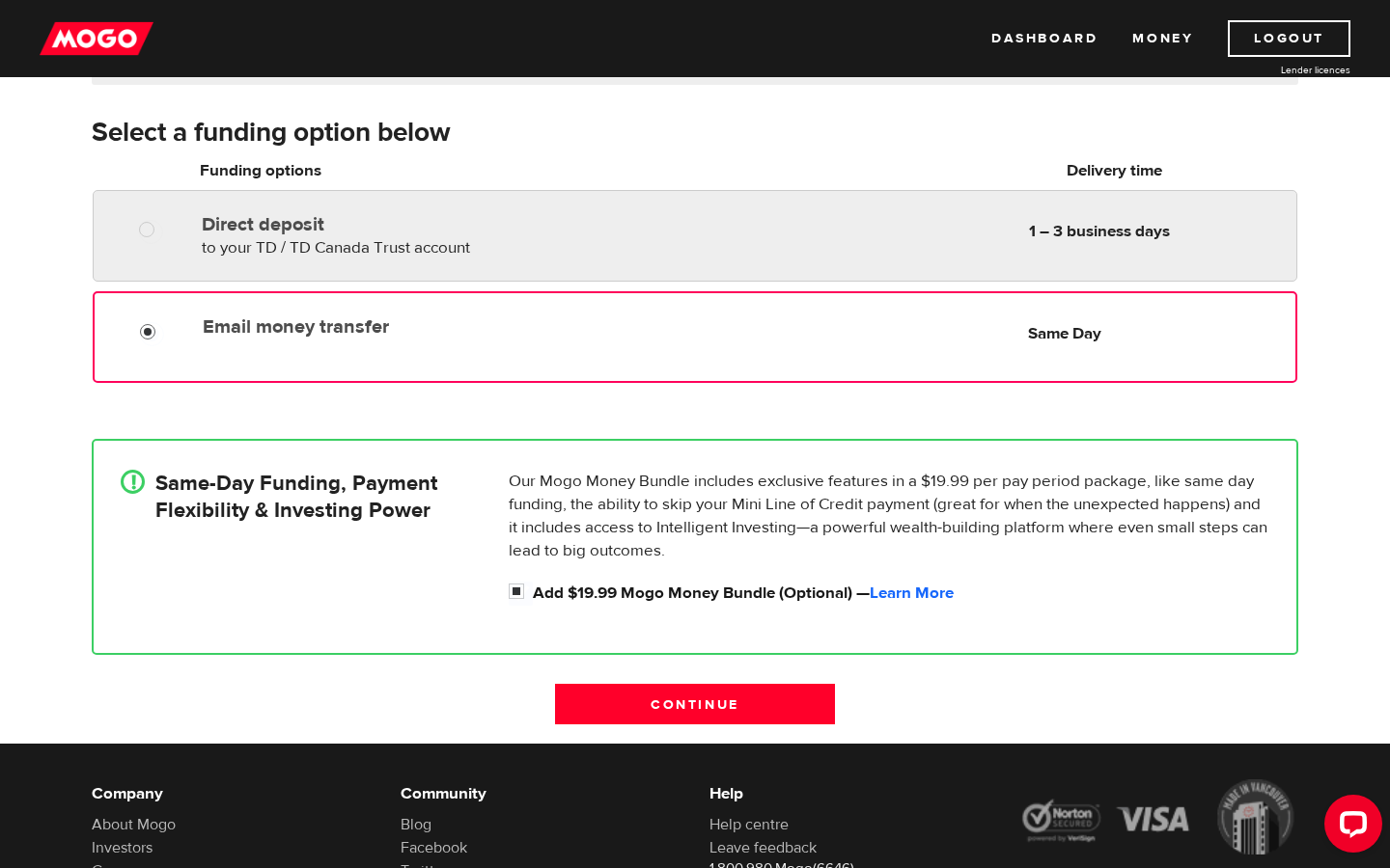
click at [187, 230] on div at bounding box center [153, 231] width 116 height 24
radio input "true"
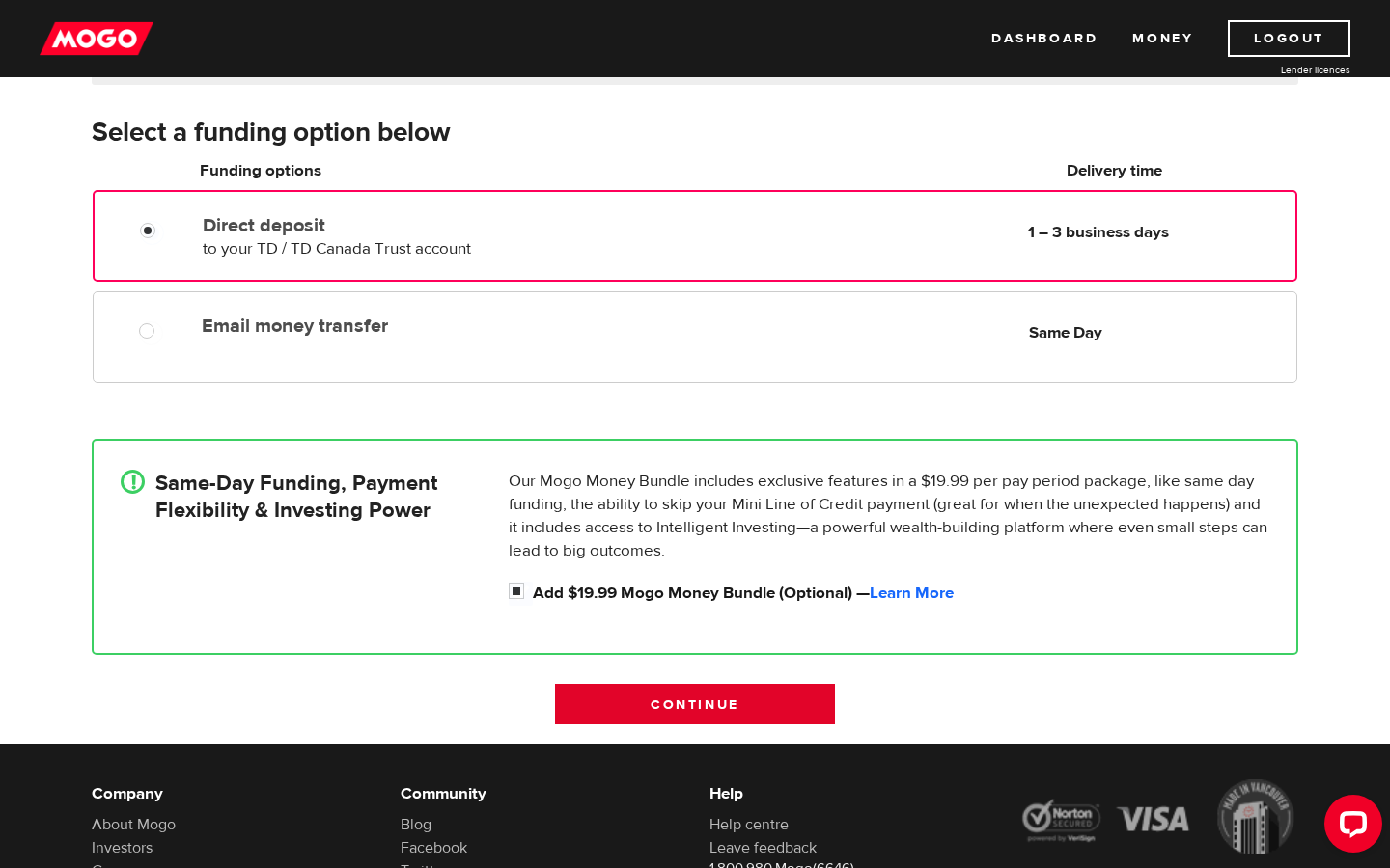
click at [699, 709] on input "Continue" at bounding box center [695, 704] width 280 height 41
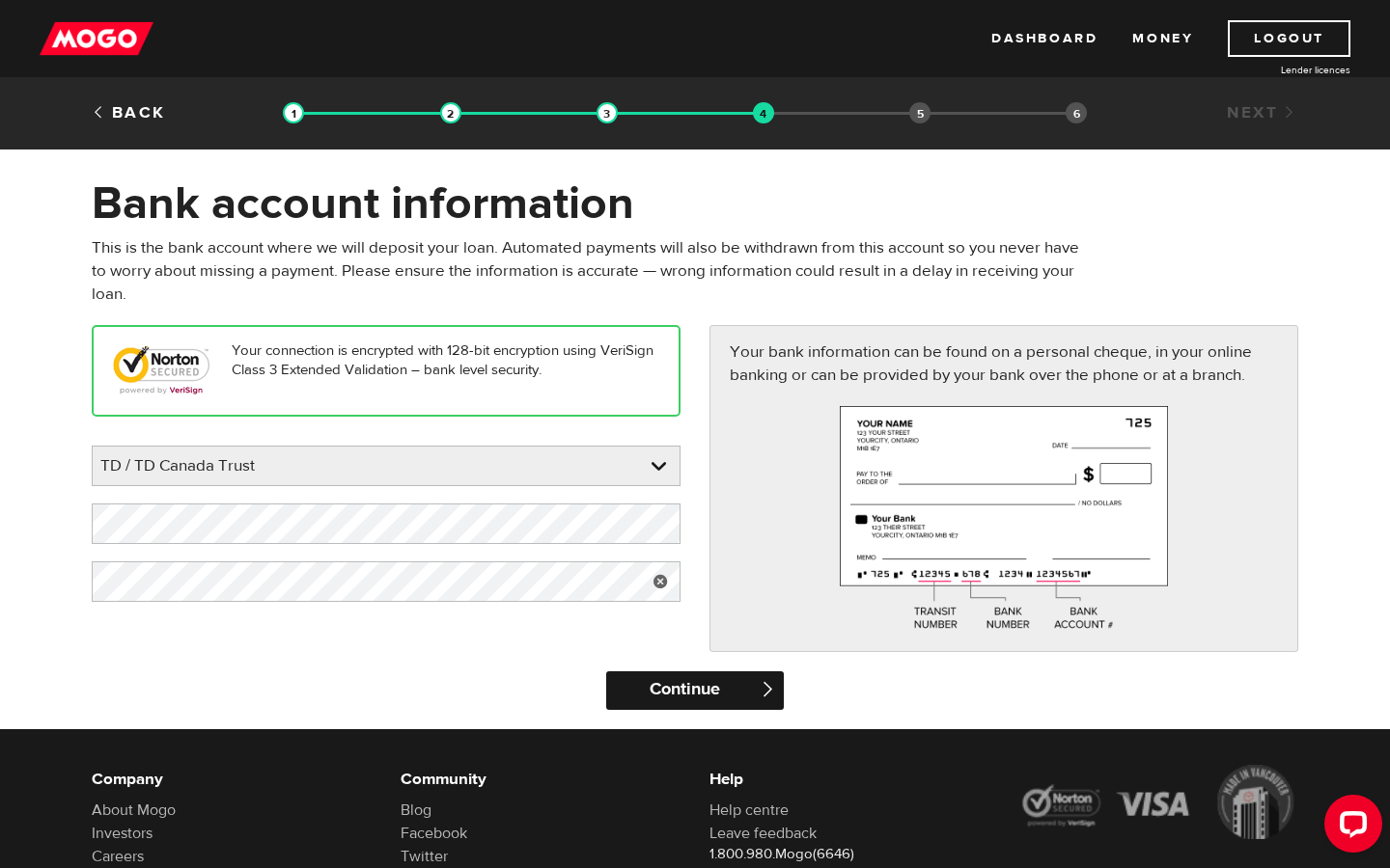
click at [681, 676] on input "Continue" at bounding box center [695, 690] width 177 height 39
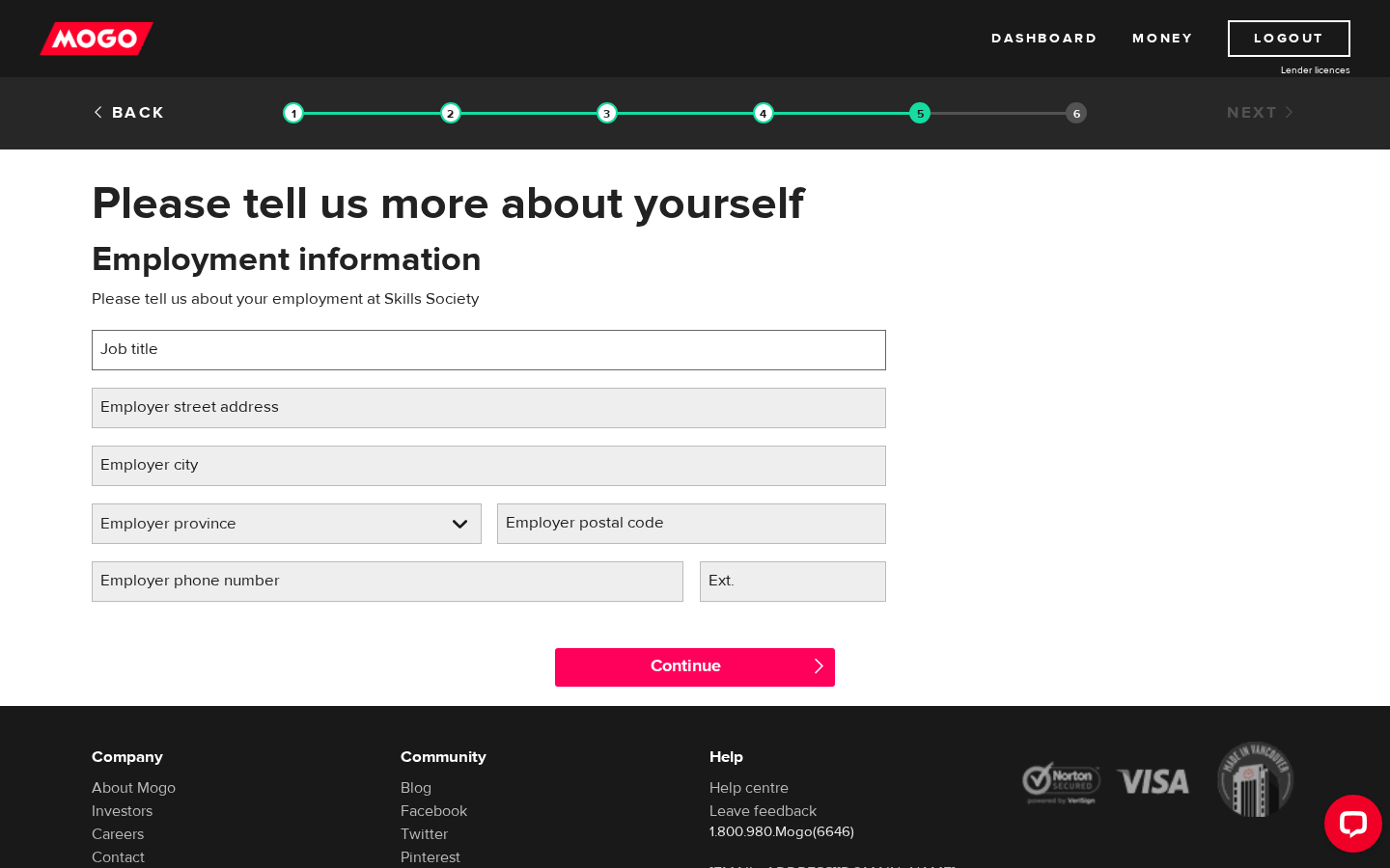
click at [502, 342] on input "Job title" at bounding box center [489, 350] width 795 height 41
type input "mental health worker"
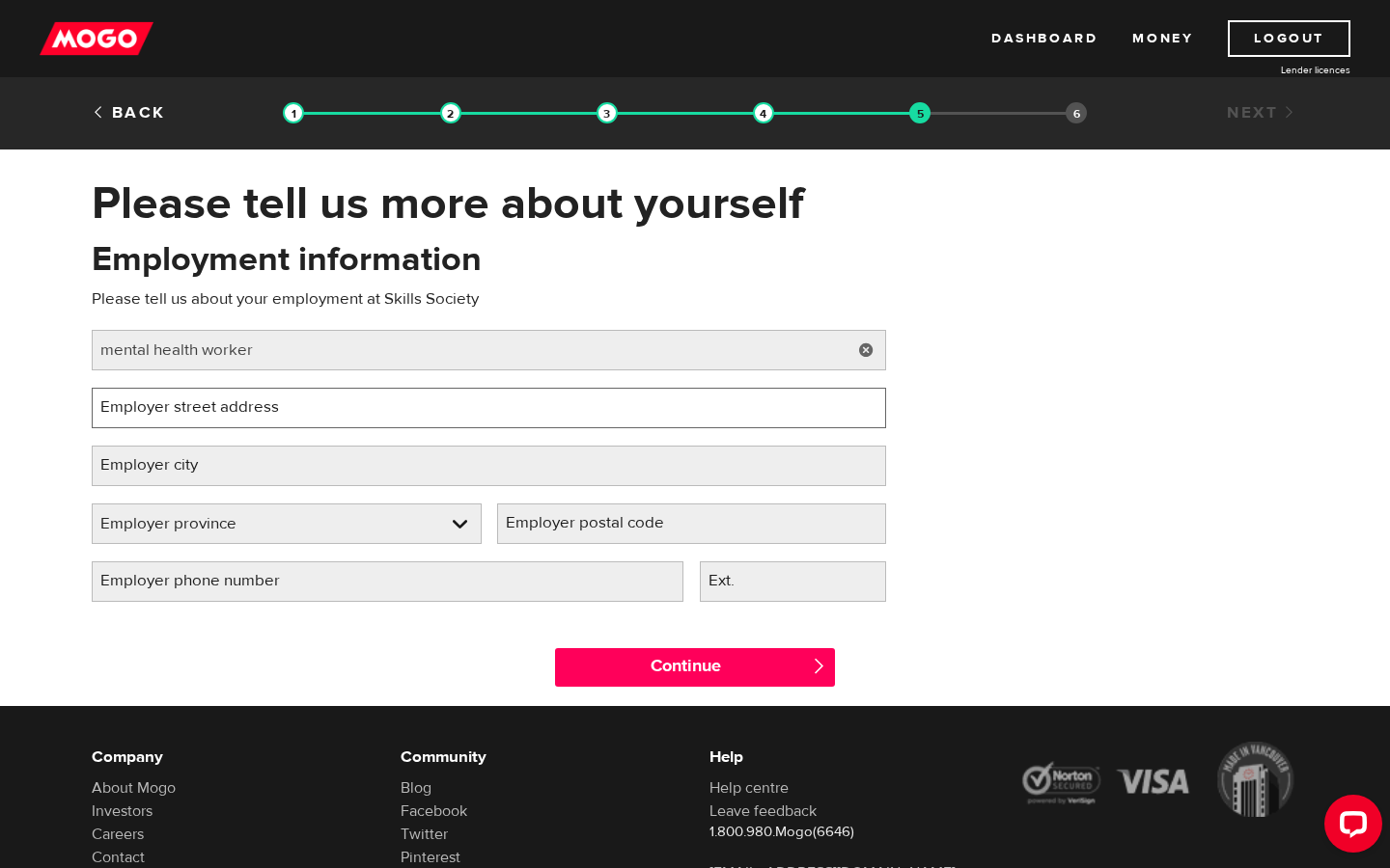
click at [410, 392] on input "Employer street address" at bounding box center [489, 408] width 795 height 41
type input "[STREET_ADDRESS]"
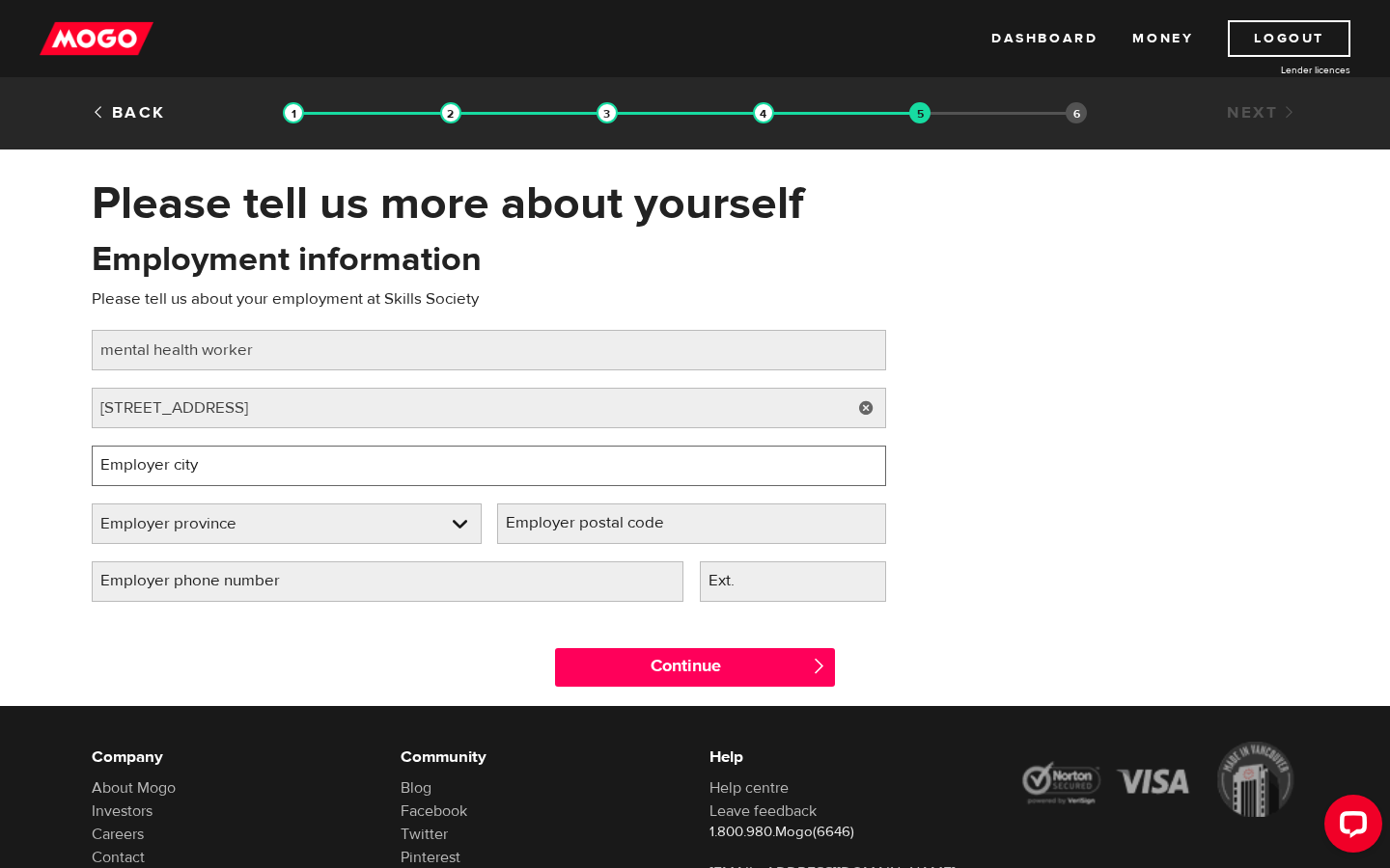
click at [489, 465] on input "Employer city" at bounding box center [489, 466] width 795 height 41
type input "[GEOGRAPHIC_DATA]"
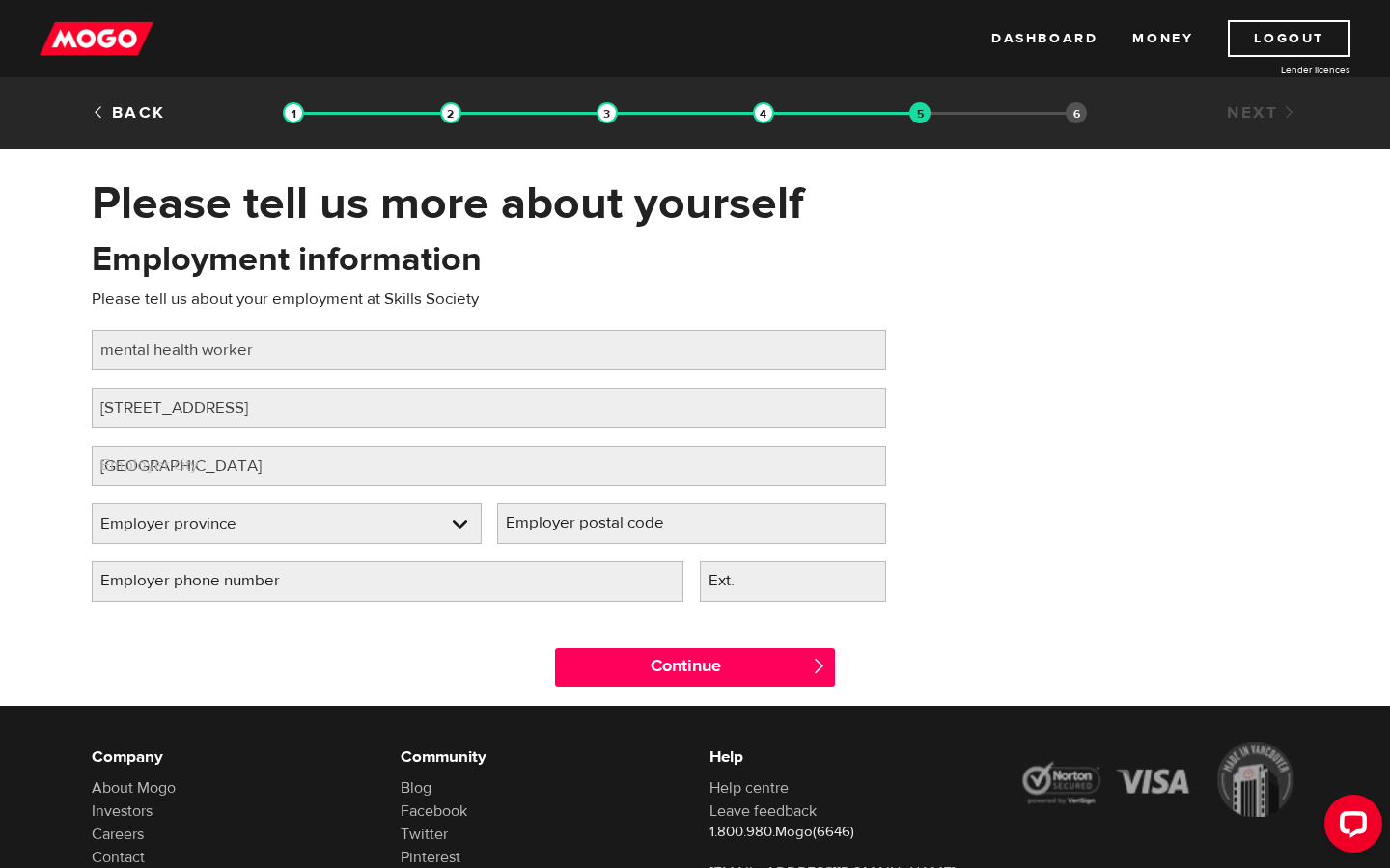
select select "AB"
type input "T5Y3S8"
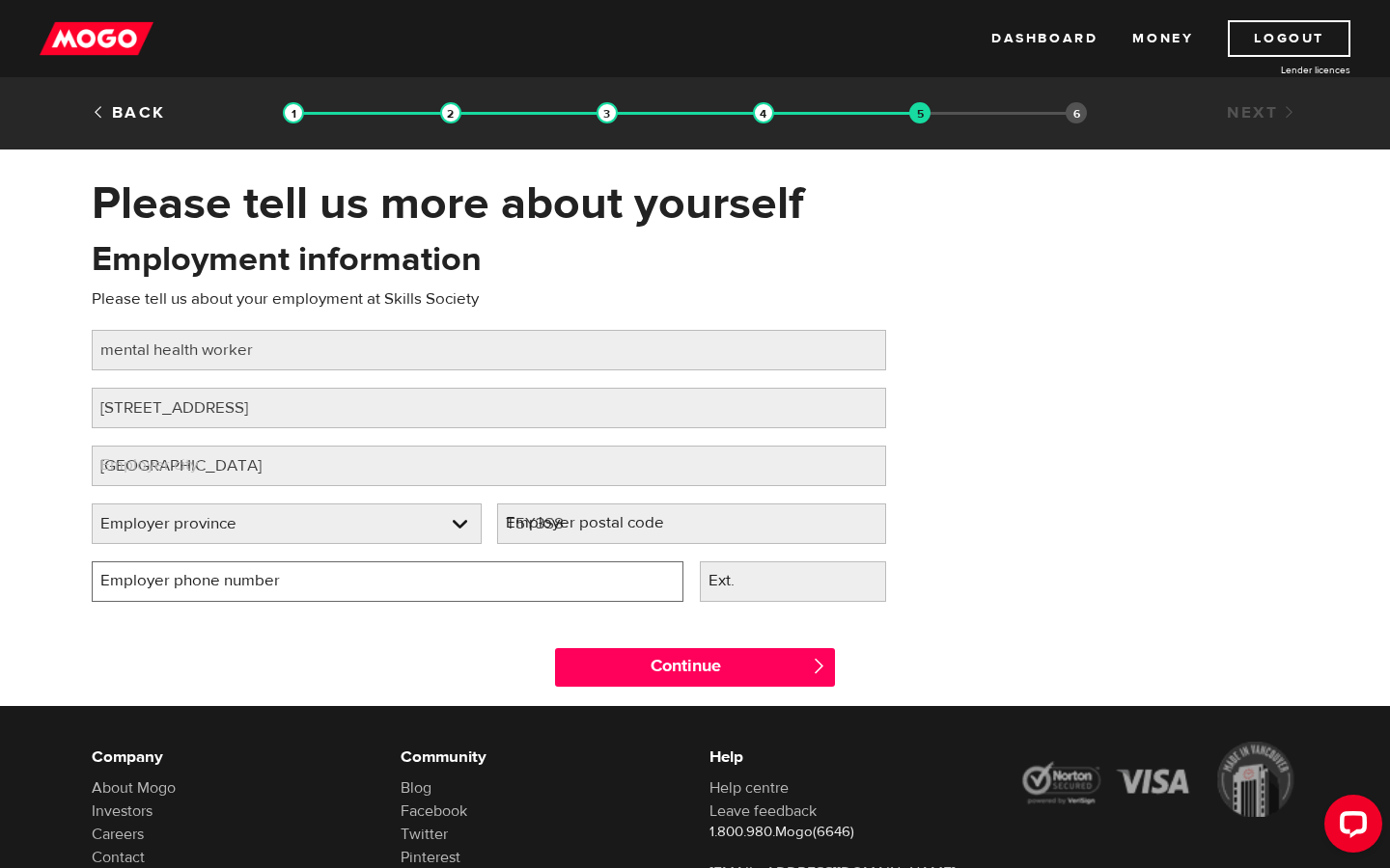
type input "[PHONE_NUMBER]"
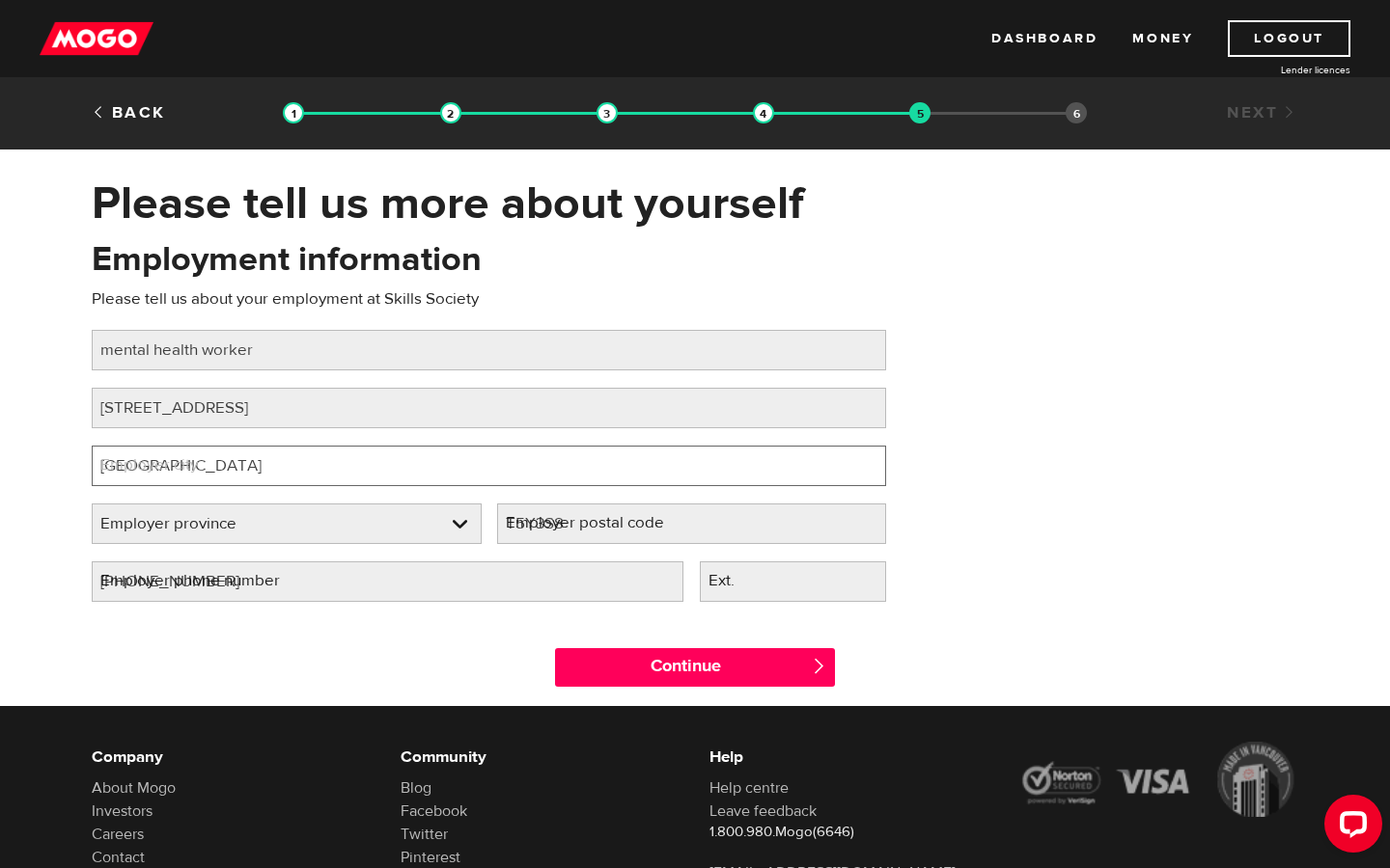
select select "AB"
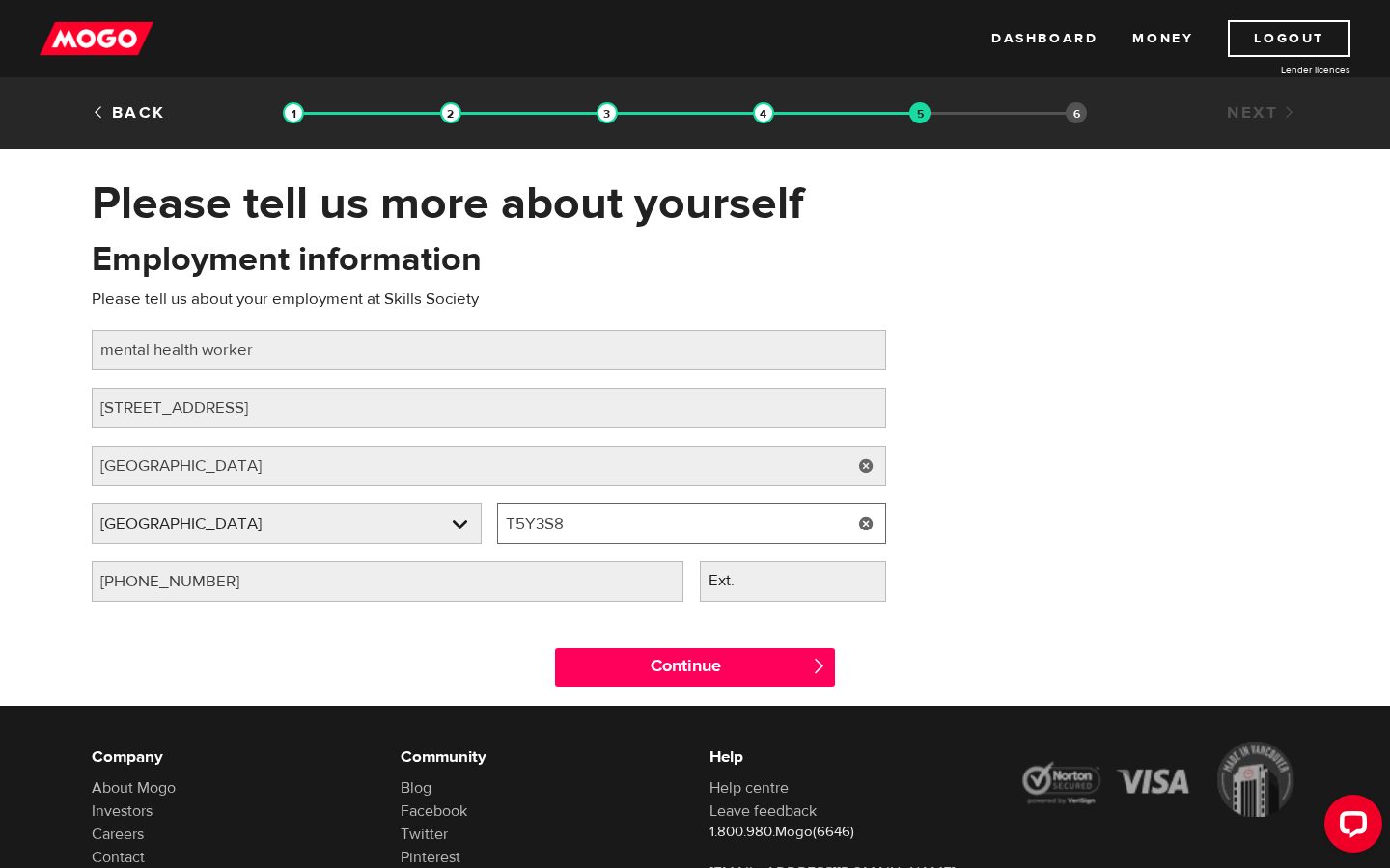
click at [613, 520] on input "T5Y3S8" at bounding box center [692, 523] width 389 height 41
type input "T5n 1r5"
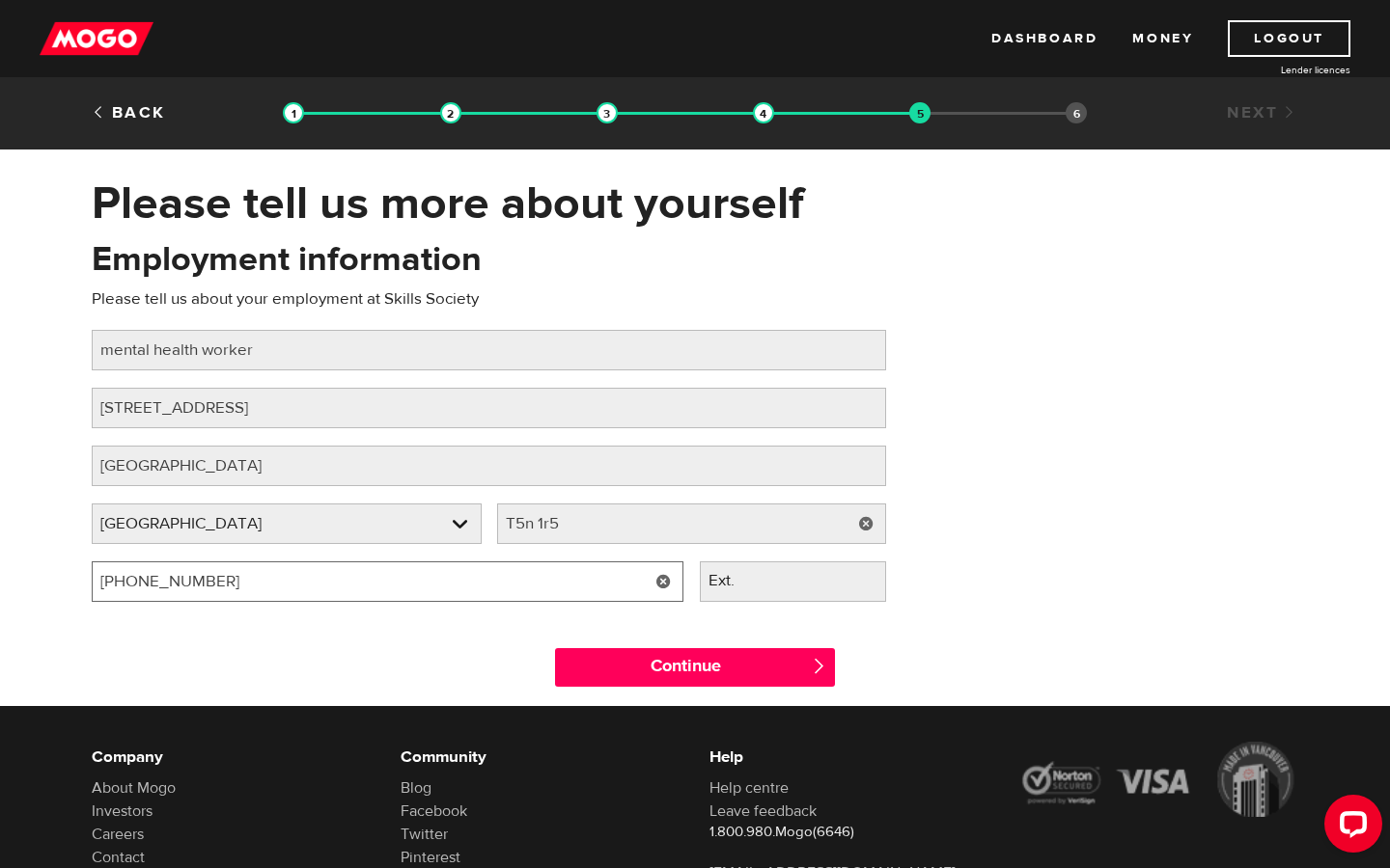
click at [123, 588] on input "(597) 568-4074" at bounding box center [386, 581] width 591 height 41
type input "(587) 568-4074"
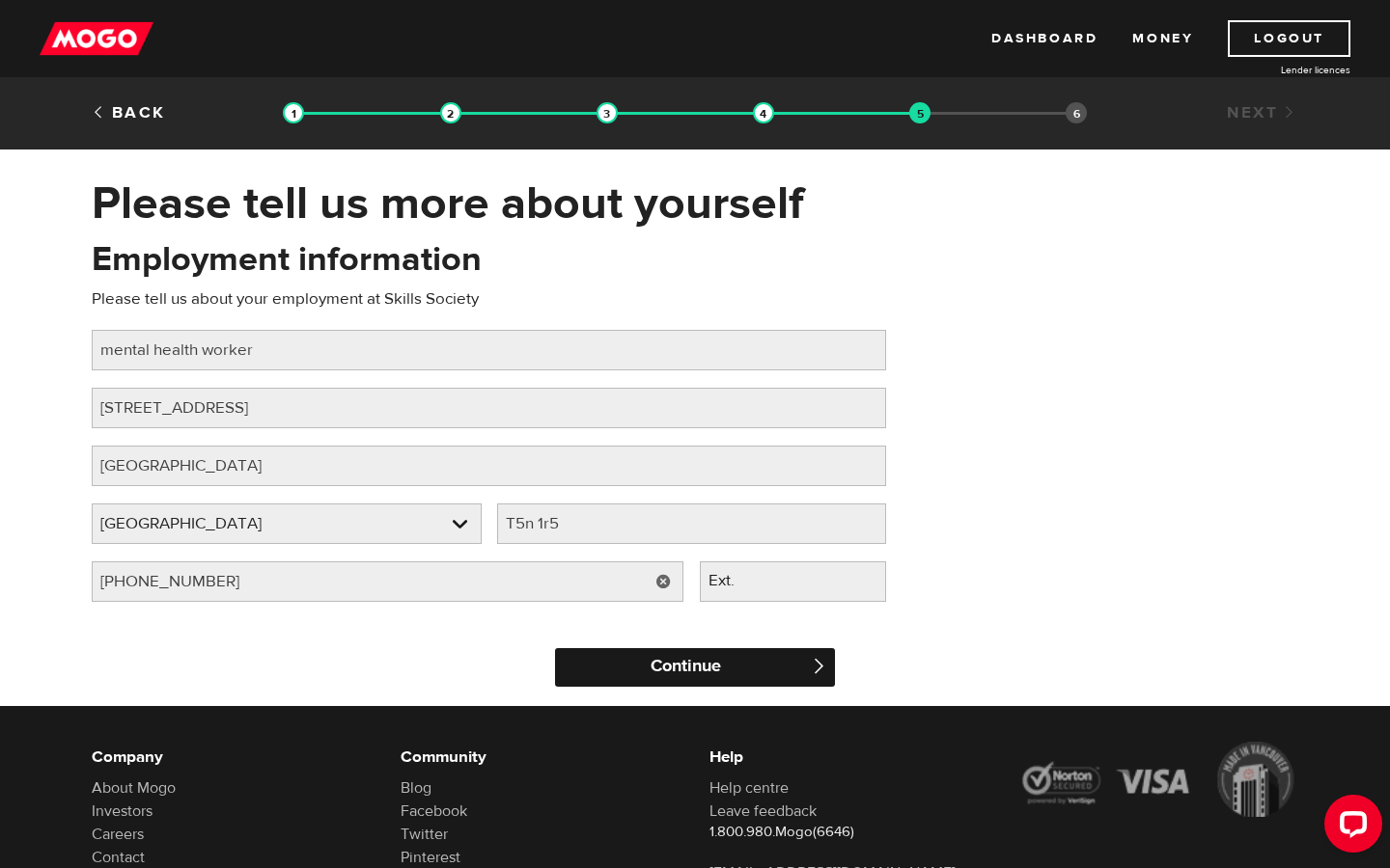
click at [778, 681] on input "Continue" at bounding box center [695, 667] width 280 height 39
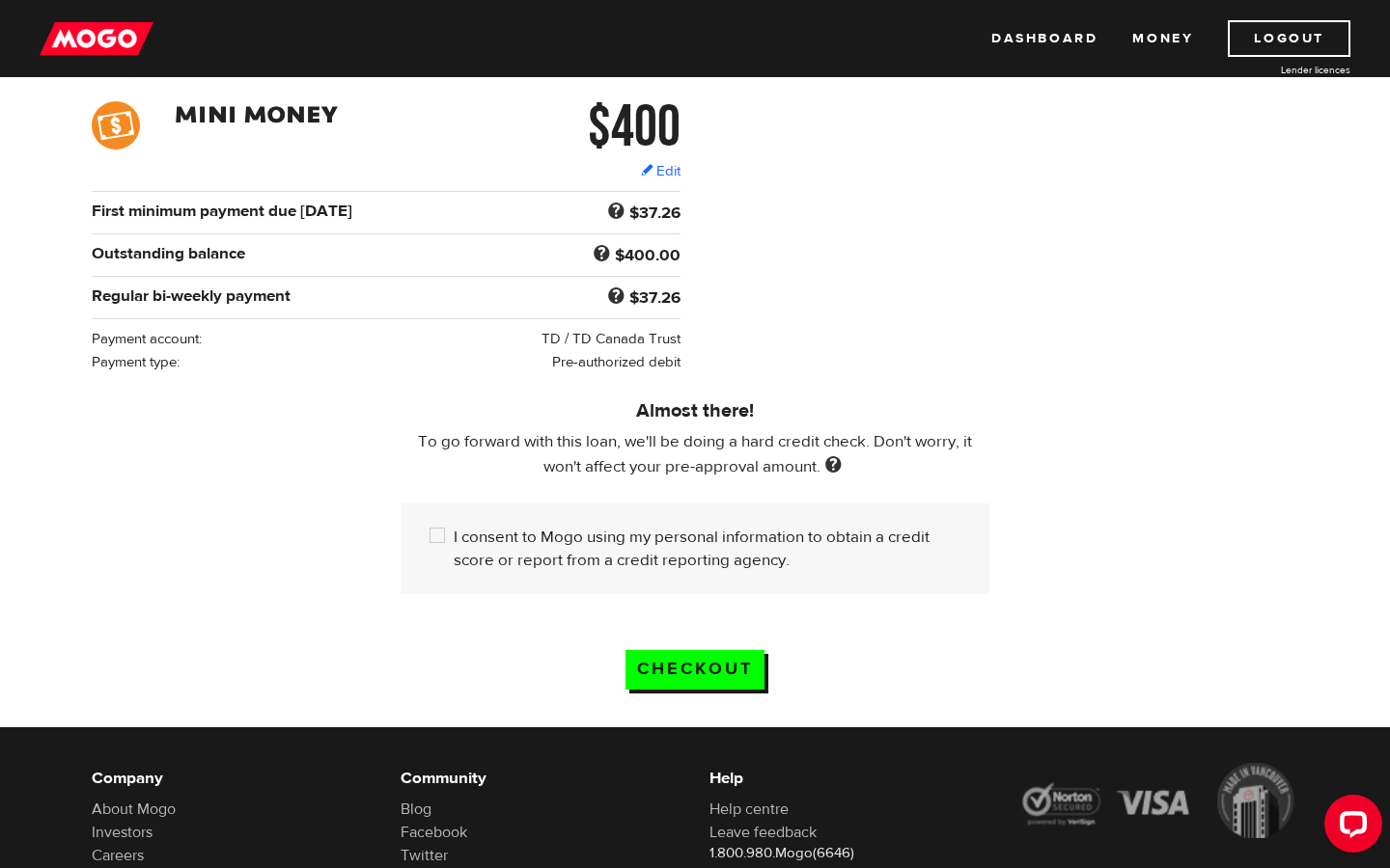
scroll to position [291, 0]
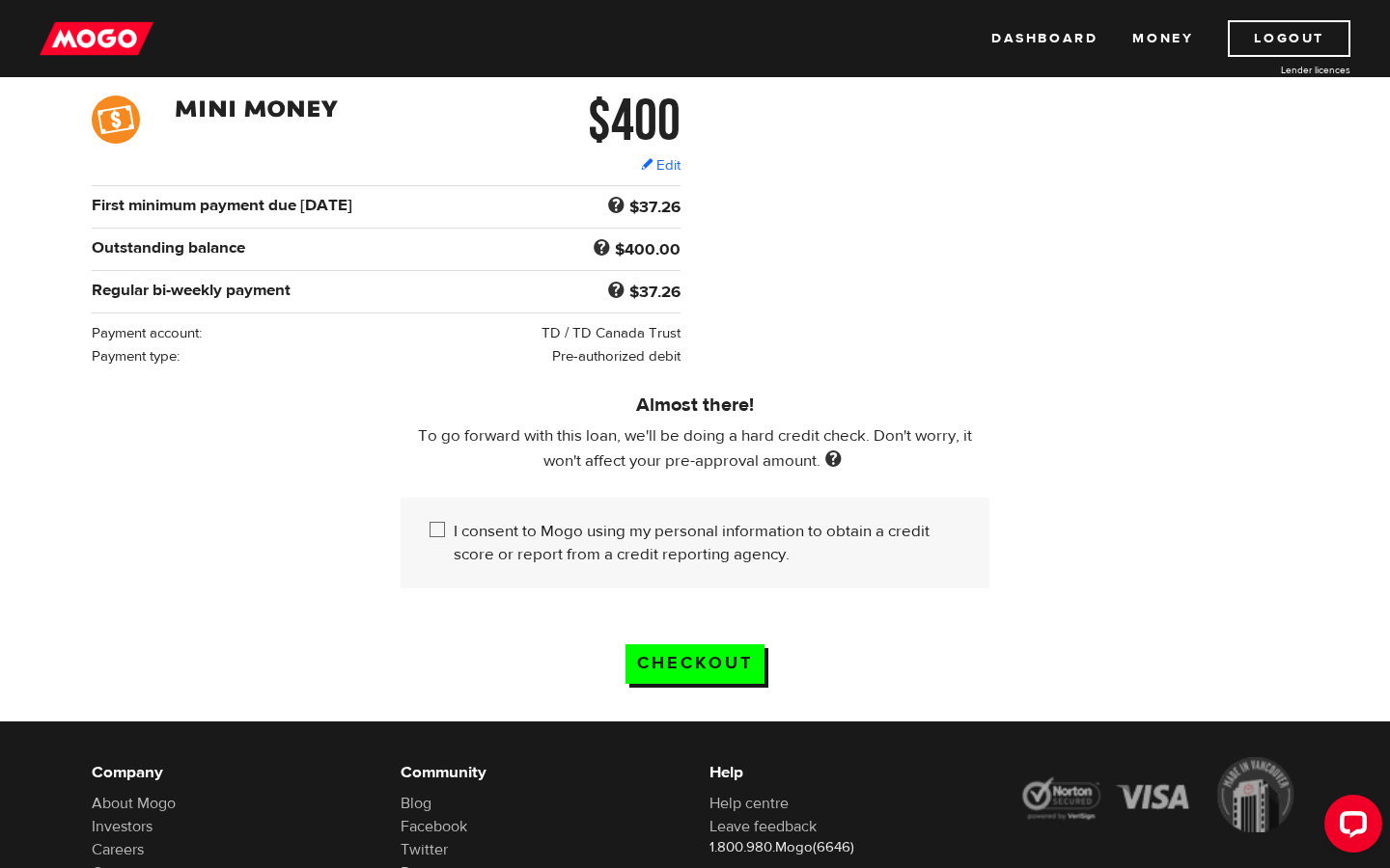
click at [458, 540] on label "I consent to Mogo using my personal information to obtain a credit score or rep…" at bounding box center [707, 543] width 507 height 47
click at [454, 540] on input "I consent to Mogo using my personal information to obtain a credit score or rep…" at bounding box center [441, 532] width 24 height 24
checkbox input "true"
click at [698, 660] on input "Checkout" at bounding box center [695, 664] width 139 height 40
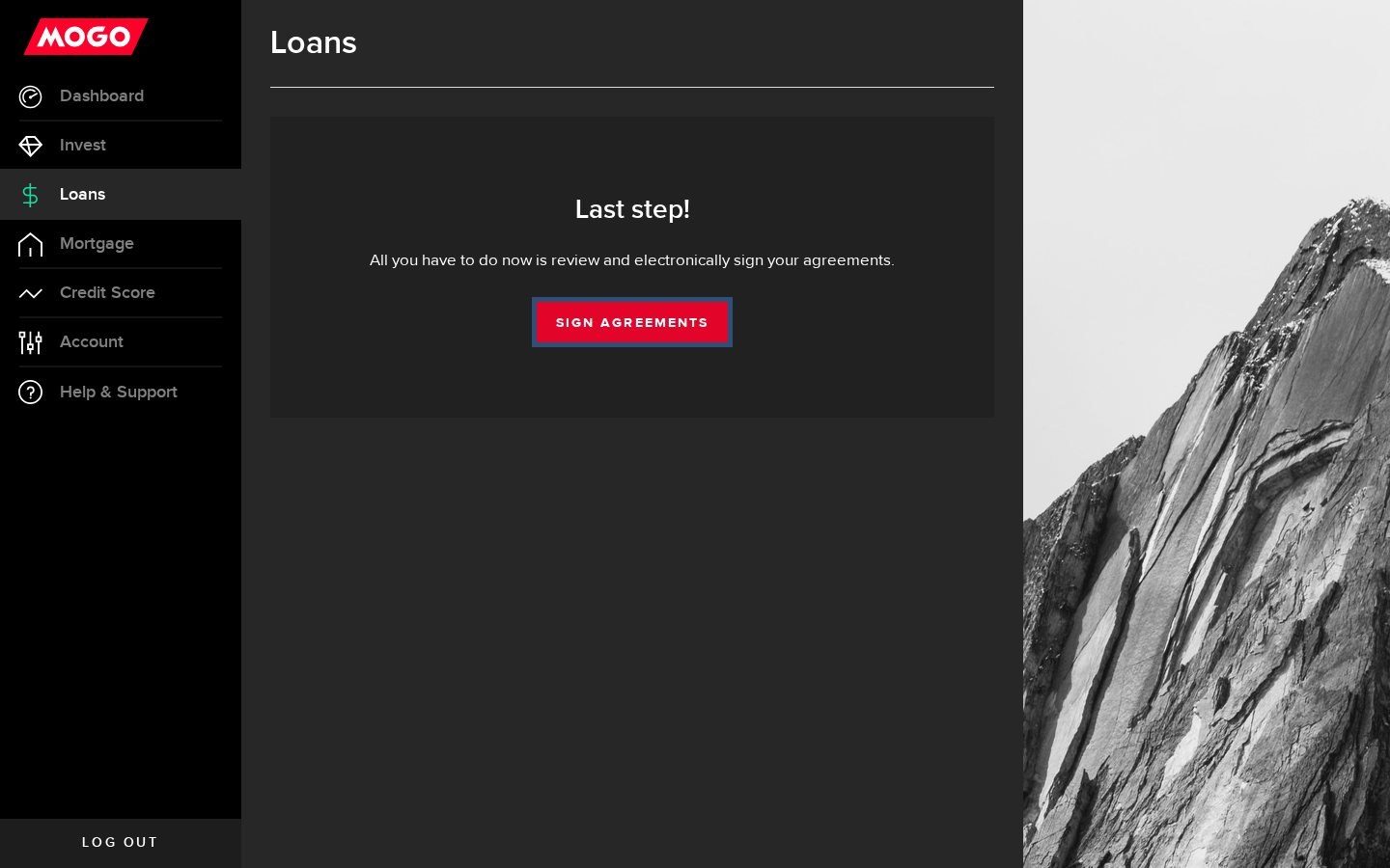
click at [625, 328] on link "Sign Agreements" at bounding box center [632, 322] width 191 height 41
